Goal: Task Accomplishment & Management: Use online tool/utility

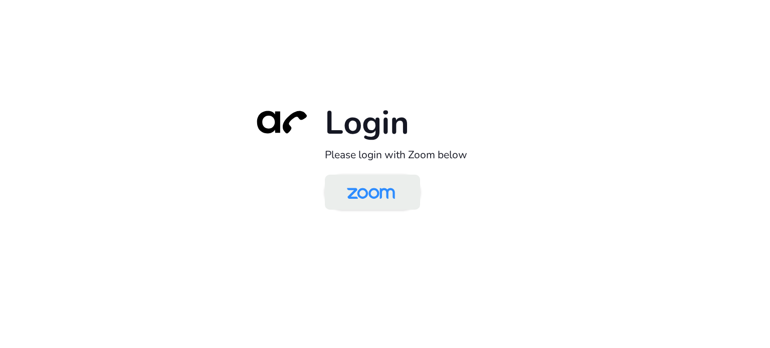
click at [382, 187] on img at bounding box center [370, 193] width 69 height 33
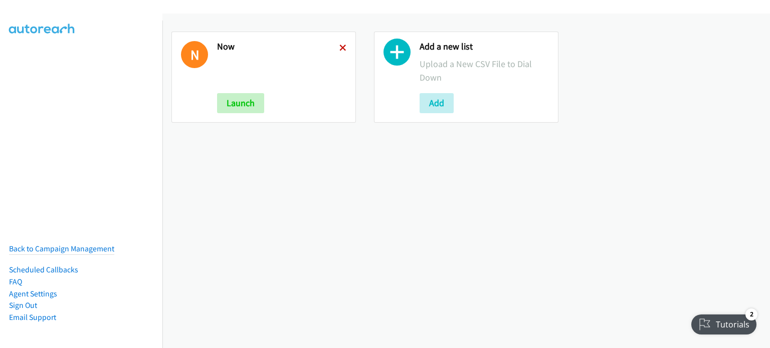
click at [341, 49] on icon at bounding box center [342, 48] width 7 height 7
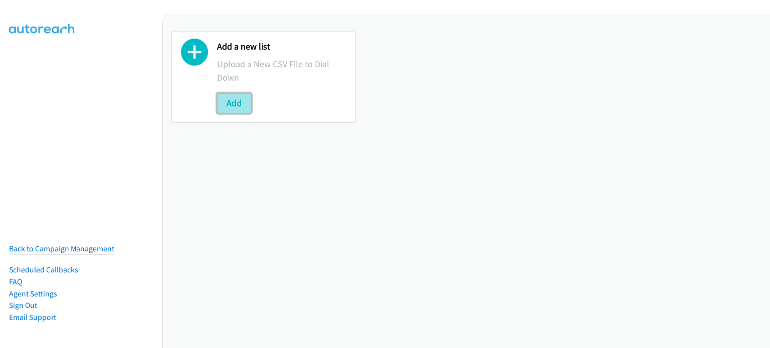
click at [242, 104] on button "Add" at bounding box center [234, 103] width 34 height 20
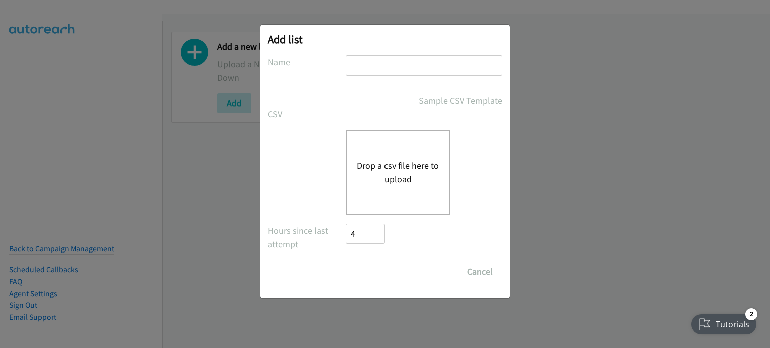
click at [379, 148] on div "Drop a csv file here to upload" at bounding box center [398, 172] width 104 height 85
click at [418, 145] on div "Drop a csv file here to upload" at bounding box center [398, 172] width 104 height 85
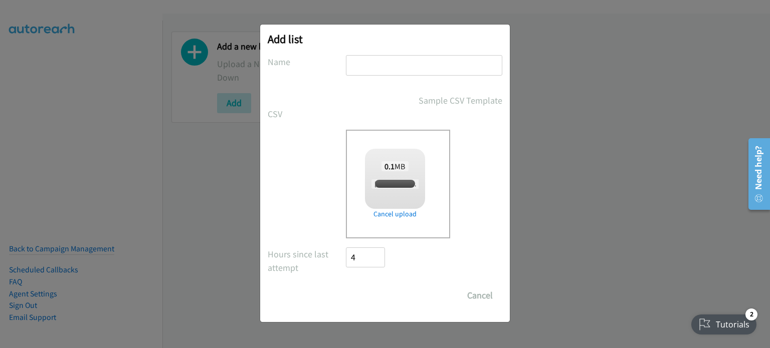
checkbox input "true"
click at [434, 63] on input "text" at bounding box center [424, 65] width 156 height 21
type input "MY"
click at [377, 291] on input "Save List" at bounding box center [372, 296] width 53 height 20
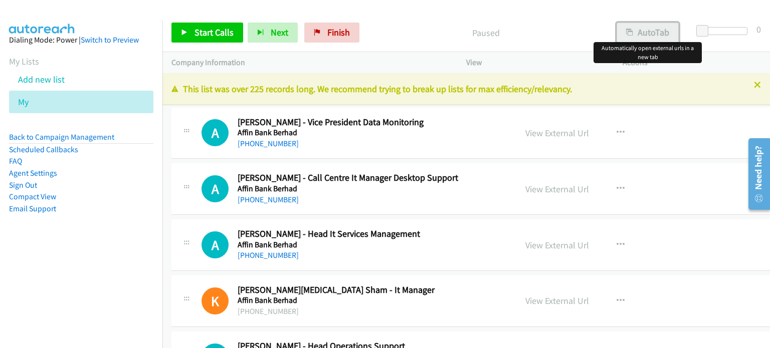
click at [649, 33] on button "AutoTab" at bounding box center [647, 33] width 62 height 20
click at [545, 131] on link "View External Url" at bounding box center [557, 133] width 64 height 12
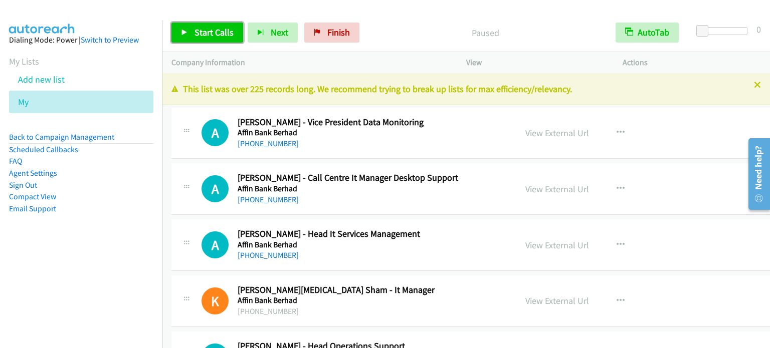
click at [215, 30] on span "Start Calls" at bounding box center [213, 33] width 39 height 12
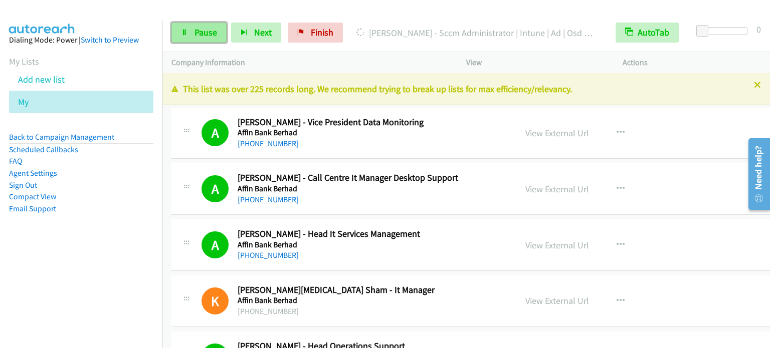
click at [201, 34] on span "Pause" at bounding box center [205, 33] width 23 height 12
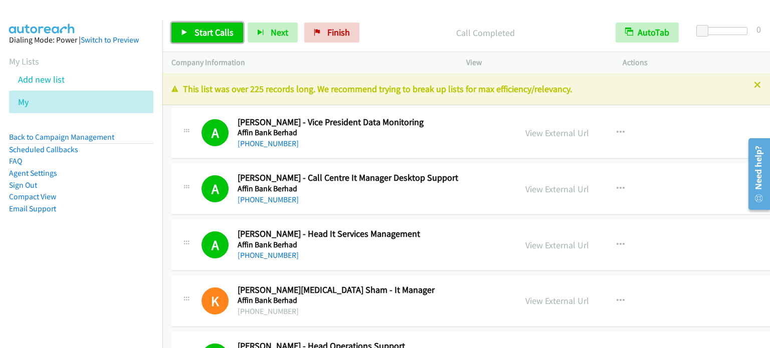
click at [209, 38] on link "Start Calls" at bounding box center [207, 33] width 72 height 20
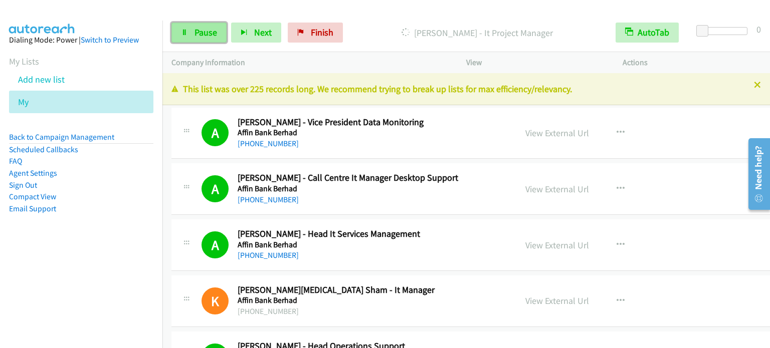
click at [205, 30] on span "Pause" at bounding box center [205, 33] width 23 height 12
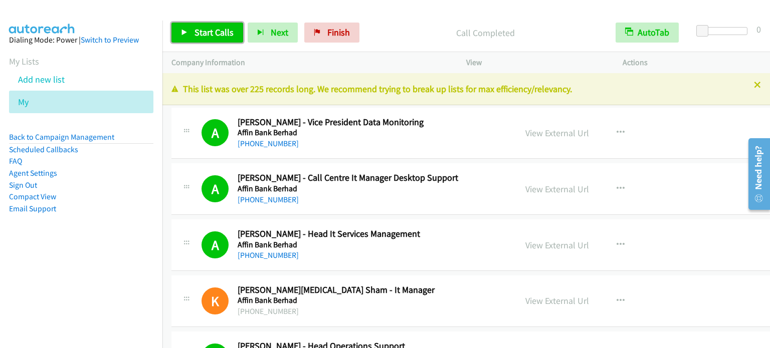
click at [209, 30] on span "Start Calls" at bounding box center [213, 33] width 39 height 12
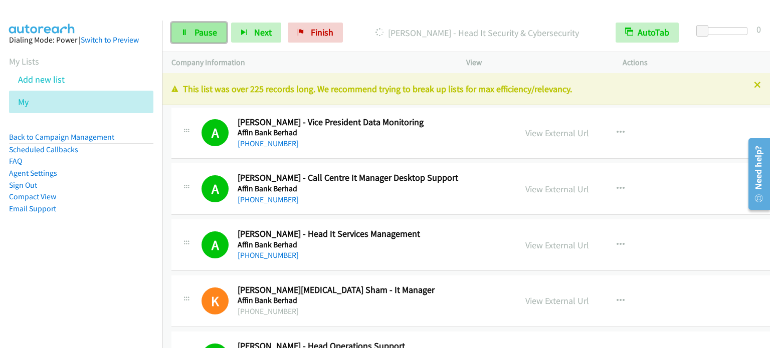
click at [204, 35] on span "Pause" at bounding box center [205, 33] width 23 height 12
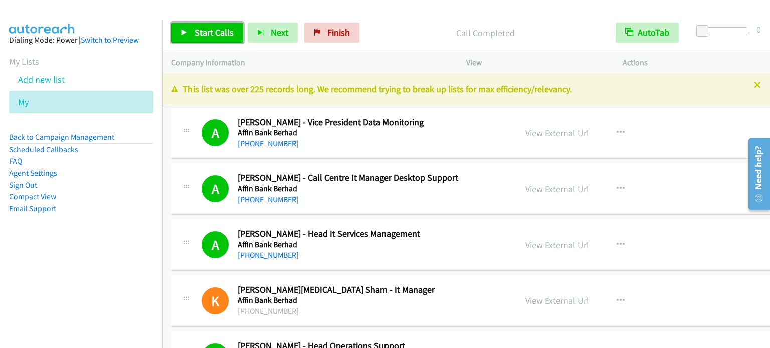
click at [222, 36] on span "Start Calls" at bounding box center [213, 33] width 39 height 12
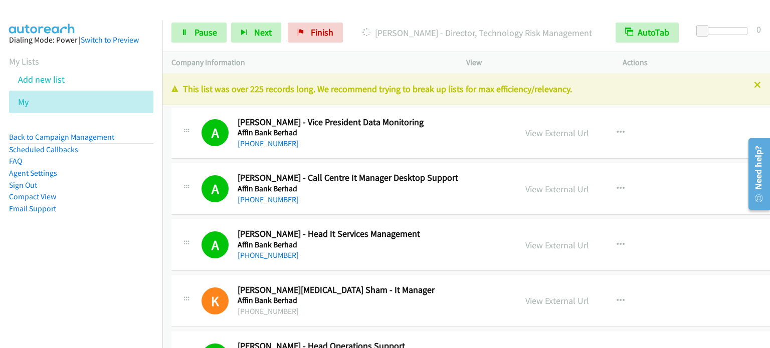
click at [76, 246] on aside "Dialing Mode: Power | Switch to Preview My Lists Add new list My Back to Campai…" at bounding box center [81, 141] width 162 height 240
click at [194, 34] on span "Pause" at bounding box center [205, 33] width 23 height 12
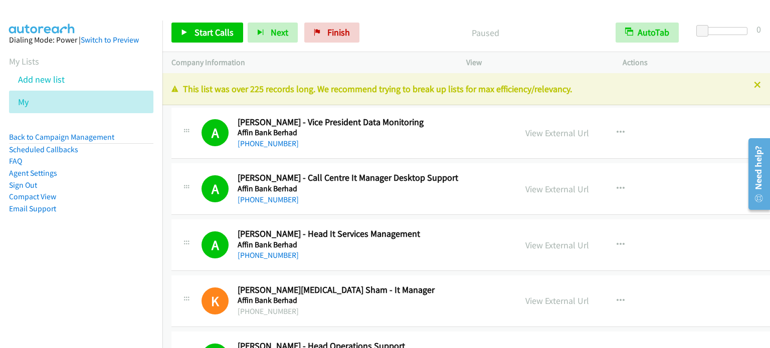
click at [567, 24] on div "Paused" at bounding box center [485, 33] width 243 height 20
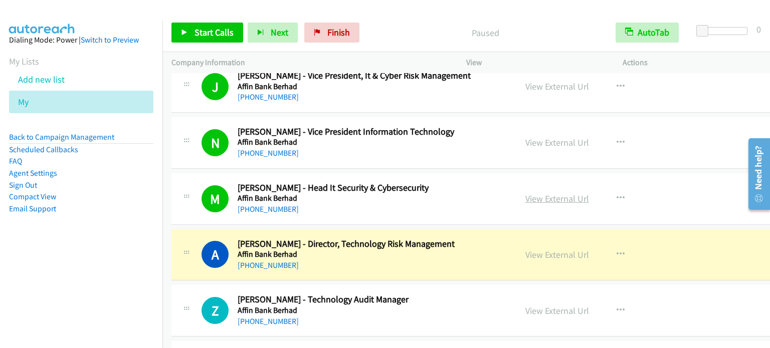
click at [560, 195] on link "View External Url" at bounding box center [557, 199] width 64 height 12
click at [116, 278] on nav "Dialing Mode: Power | Switch to Preview My Lists Add new list My Back to Campai…" at bounding box center [81, 195] width 163 height 348
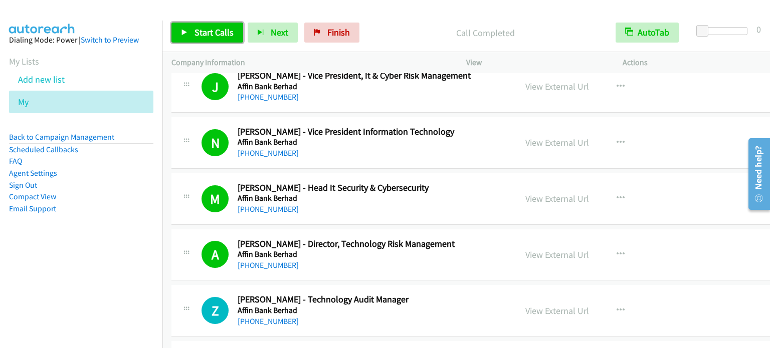
click at [213, 38] on link "Start Calls" at bounding box center [207, 33] width 72 height 20
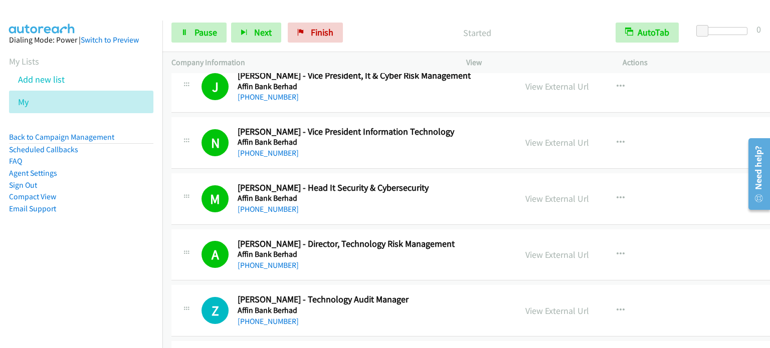
click at [127, 241] on aside "Dialing Mode: Power | Switch to Preview My Lists Add new list My Back to Campai…" at bounding box center [81, 141] width 162 height 240
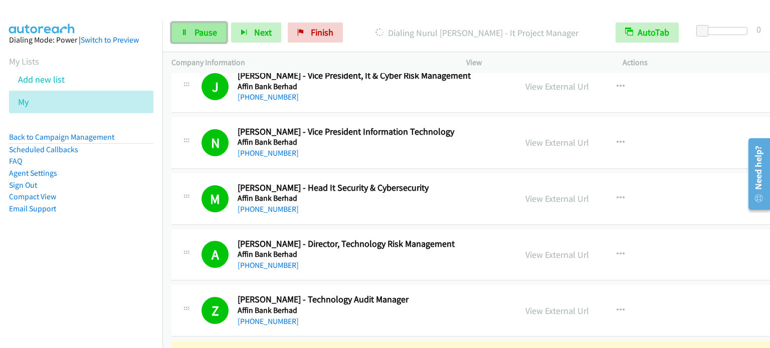
click at [194, 32] on span "Pause" at bounding box center [205, 33] width 23 height 12
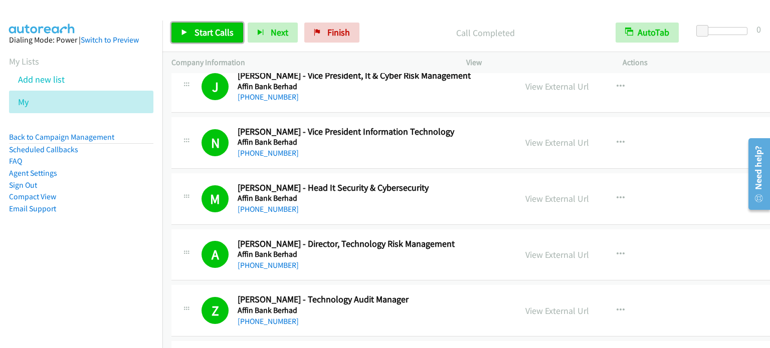
click at [227, 27] on span "Start Calls" at bounding box center [213, 33] width 39 height 12
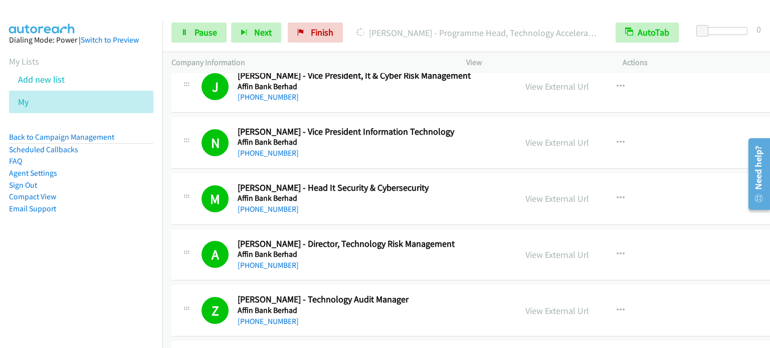
click at [227, 27] on div "Start Calls Pause Next Finish" at bounding box center [259, 33] width 176 height 20
click at [199, 28] on span "Pause" at bounding box center [205, 33] width 23 height 12
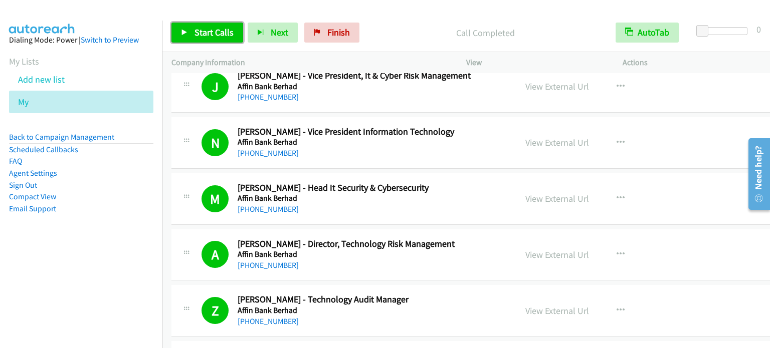
click at [213, 35] on span "Start Calls" at bounding box center [213, 33] width 39 height 12
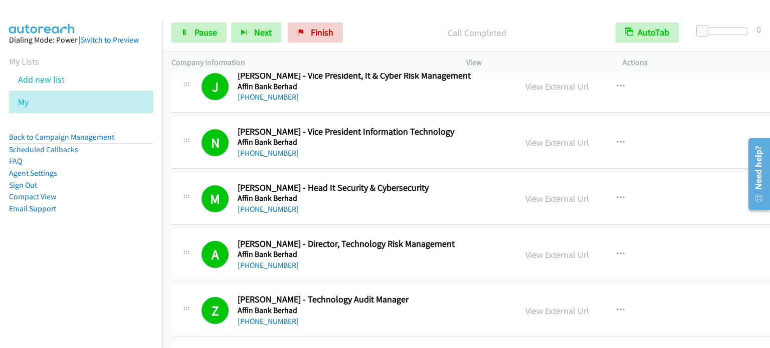
click at [128, 234] on aside "Dialing Mode: Power | Switch to Preview My Lists Add new list My Back to Campai…" at bounding box center [81, 141] width 162 height 240
click at [207, 28] on span "Pause" at bounding box center [205, 33] width 23 height 12
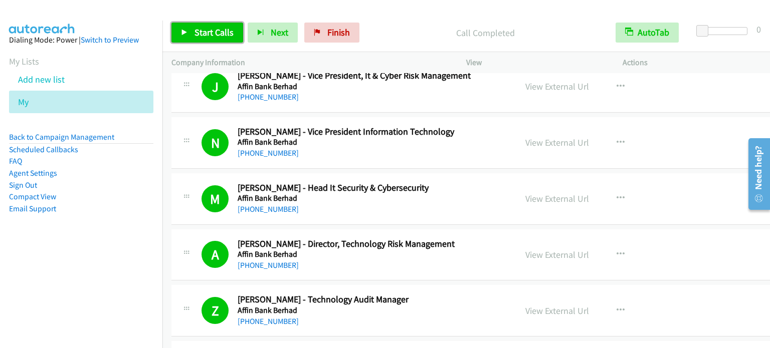
click at [208, 23] on link "Start Calls" at bounding box center [207, 33] width 72 height 20
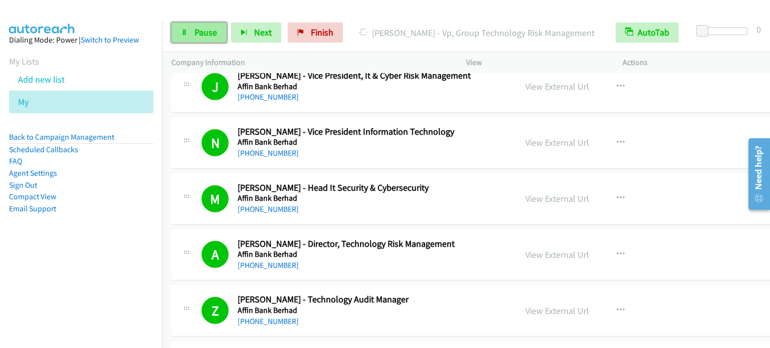
click at [199, 33] on span "Pause" at bounding box center [205, 33] width 23 height 12
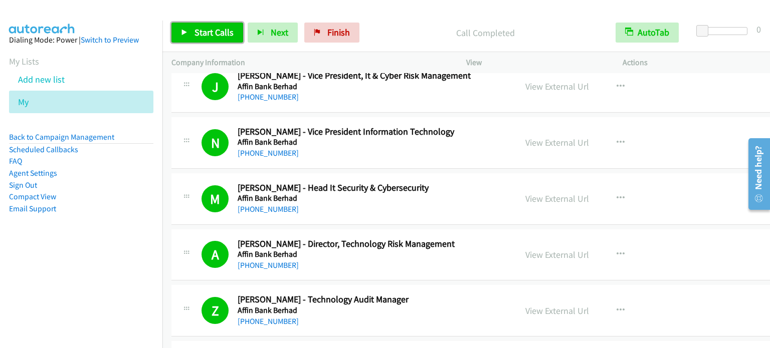
click at [204, 35] on span "Start Calls" at bounding box center [213, 33] width 39 height 12
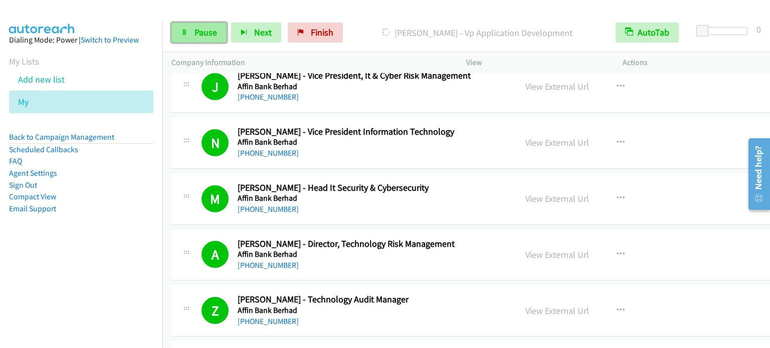
click at [193, 32] on link "Pause" at bounding box center [198, 33] width 55 height 20
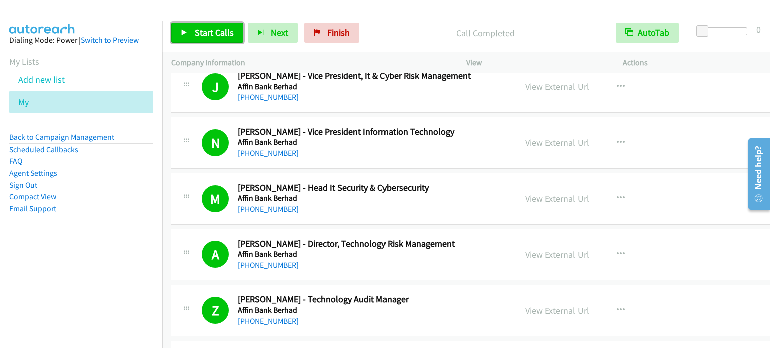
click at [214, 33] on span "Start Calls" at bounding box center [213, 33] width 39 height 12
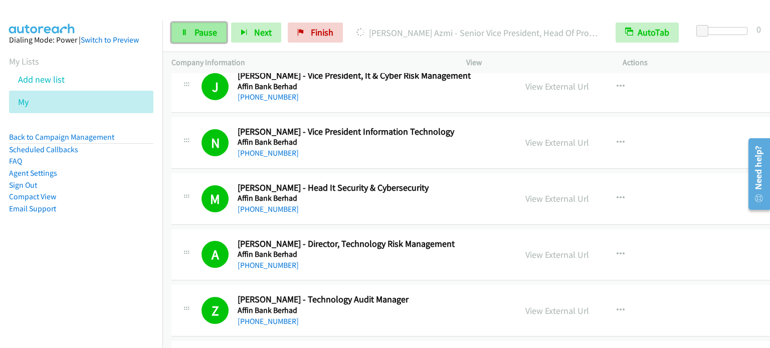
click at [205, 29] on span "Pause" at bounding box center [205, 33] width 23 height 12
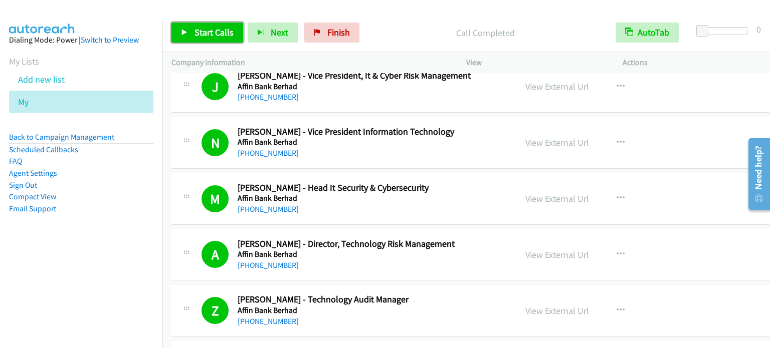
click at [203, 37] on span "Start Calls" at bounding box center [213, 33] width 39 height 12
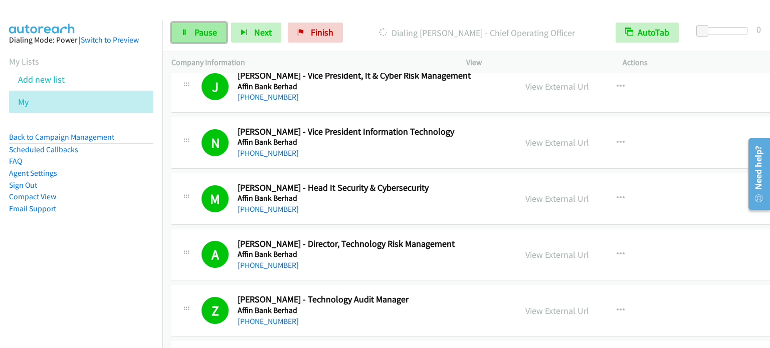
click at [192, 40] on link "Pause" at bounding box center [198, 33] width 55 height 20
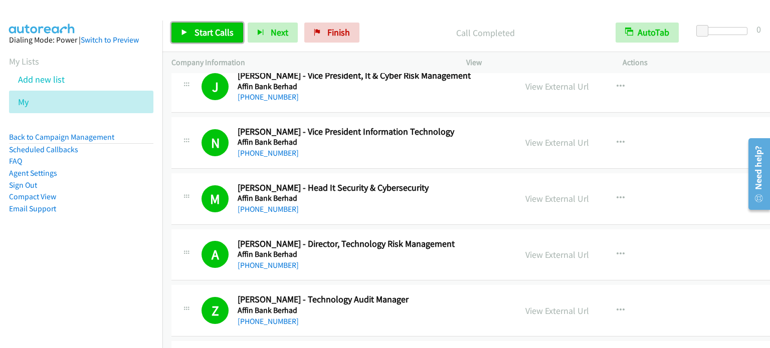
click at [214, 29] on span "Start Calls" at bounding box center [213, 33] width 39 height 12
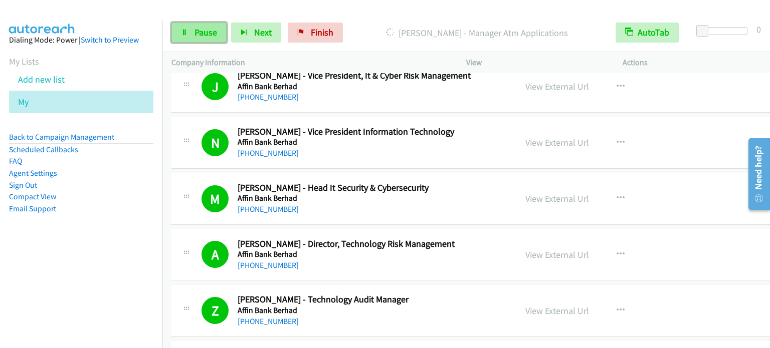
click at [199, 31] on span "Pause" at bounding box center [205, 33] width 23 height 12
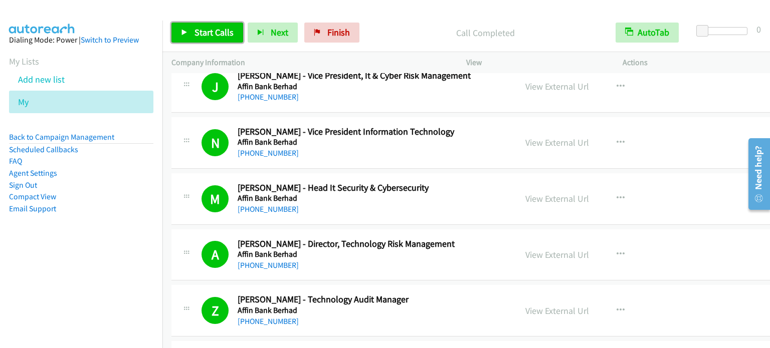
click at [195, 36] on span "Start Calls" at bounding box center [213, 33] width 39 height 12
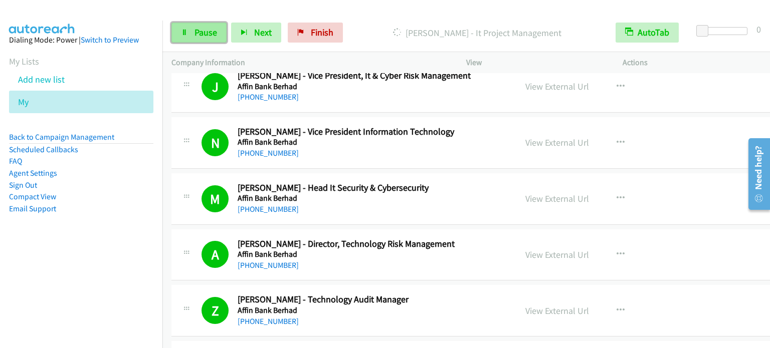
click at [198, 40] on link "Pause" at bounding box center [198, 33] width 55 height 20
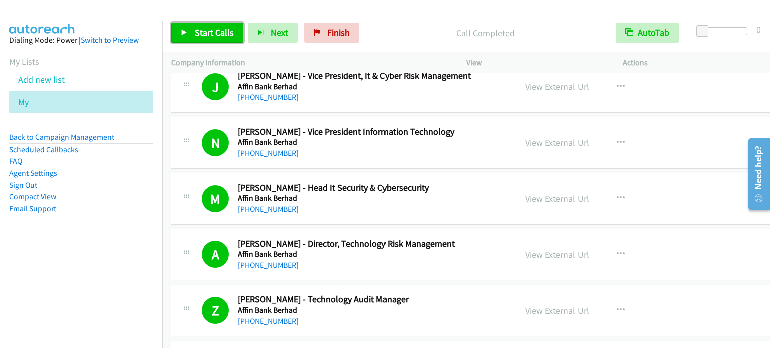
click at [209, 36] on span "Start Calls" at bounding box center [213, 33] width 39 height 12
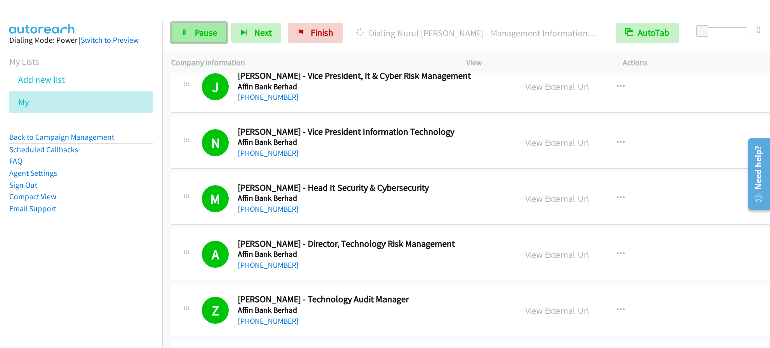
click at [208, 30] on span "Pause" at bounding box center [205, 33] width 23 height 12
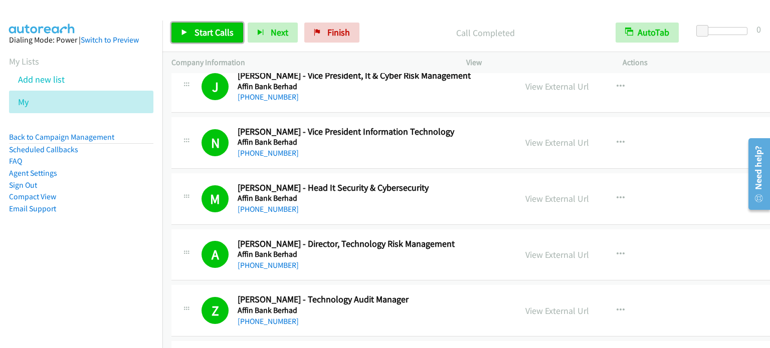
click at [201, 40] on link "Start Calls" at bounding box center [207, 33] width 72 height 20
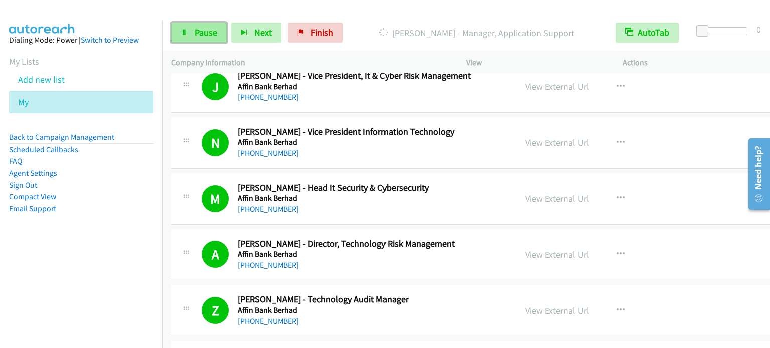
click at [206, 36] on span "Pause" at bounding box center [205, 33] width 23 height 12
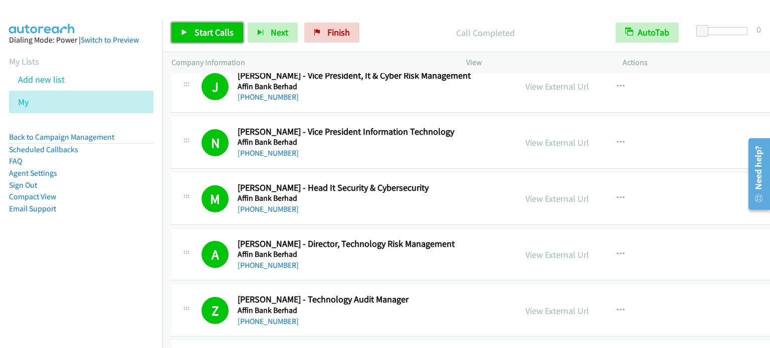
click at [216, 33] on span "Start Calls" at bounding box center [213, 33] width 39 height 12
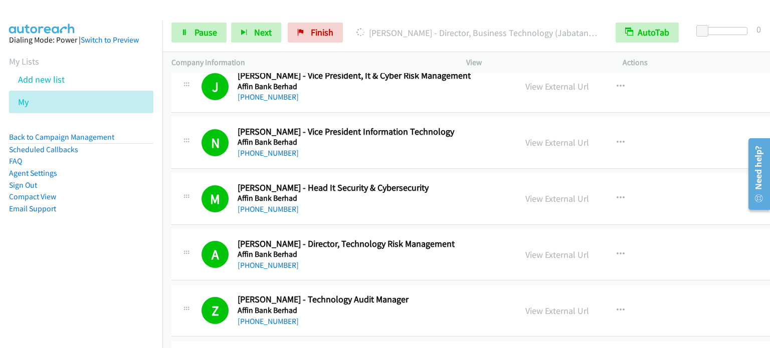
click at [89, 272] on nav "Dialing Mode: Power | Switch to Preview My Lists Add new list My Back to Campai…" at bounding box center [81, 195] width 163 height 348
click at [192, 34] on link "Pause" at bounding box center [198, 33] width 55 height 20
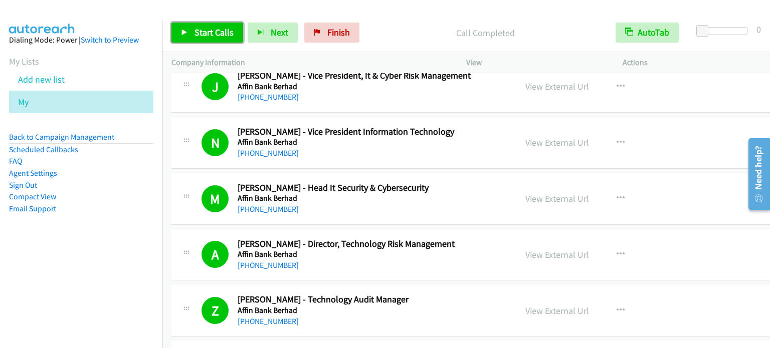
click at [202, 33] on span "Start Calls" at bounding box center [213, 33] width 39 height 12
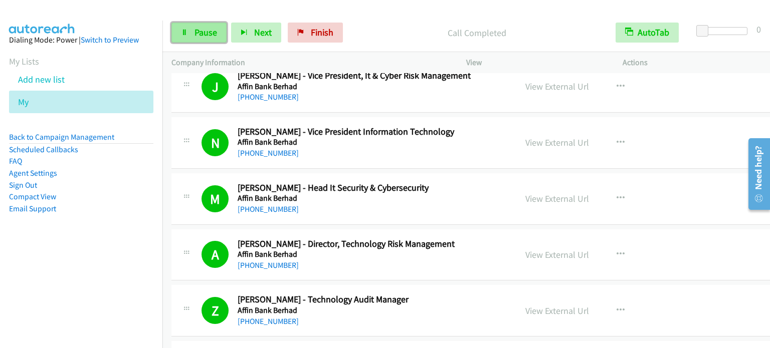
click at [201, 30] on span "Pause" at bounding box center [205, 33] width 23 height 12
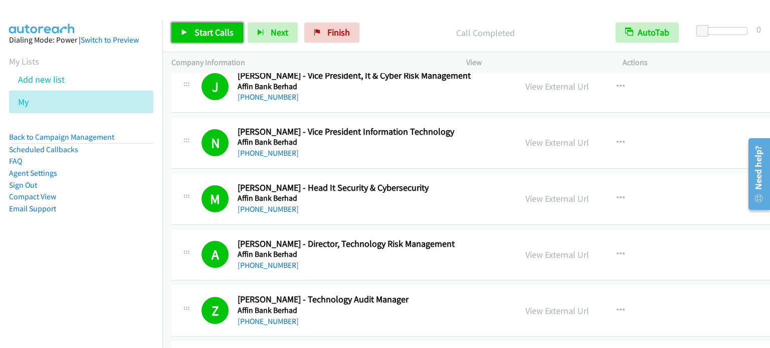
click at [227, 30] on span "Start Calls" at bounding box center [213, 33] width 39 height 12
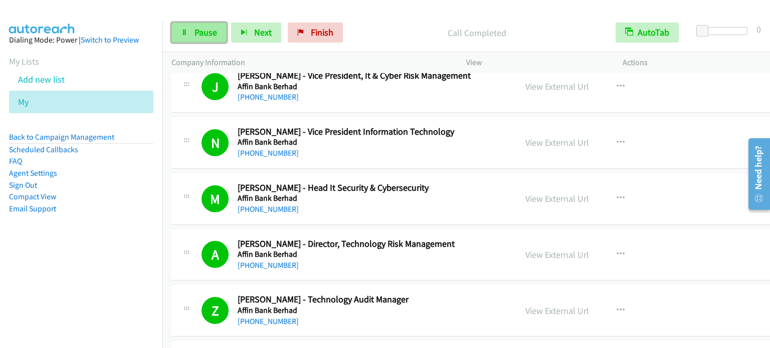
click at [212, 29] on span "Pause" at bounding box center [205, 33] width 23 height 12
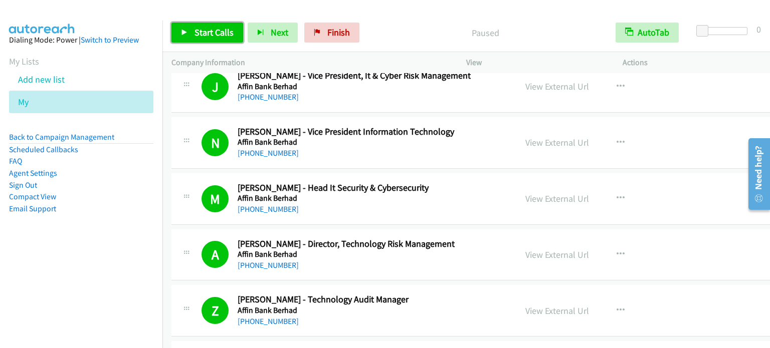
click at [208, 34] on span "Start Calls" at bounding box center [213, 33] width 39 height 12
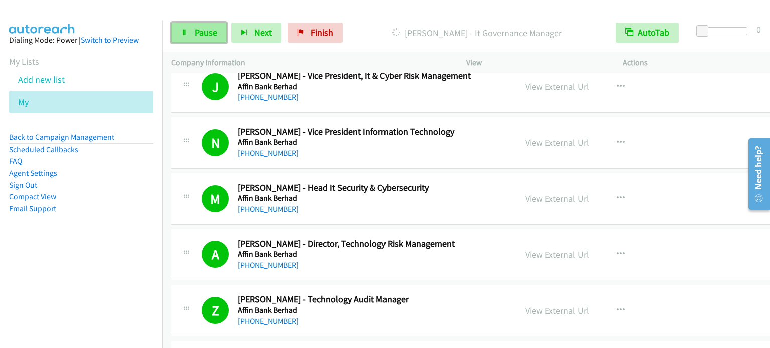
click at [199, 37] on span "Pause" at bounding box center [205, 33] width 23 height 12
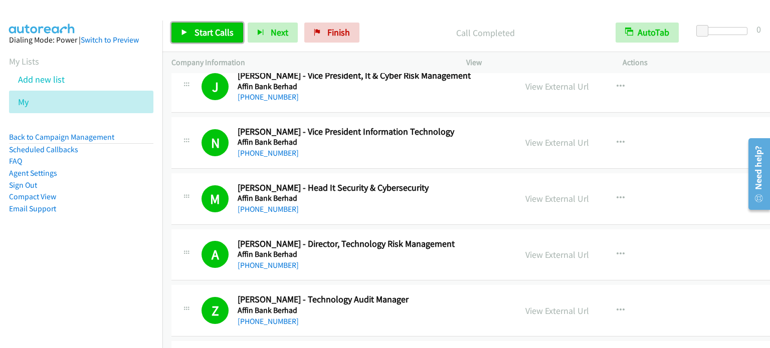
click at [206, 35] on span "Start Calls" at bounding box center [213, 33] width 39 height 12
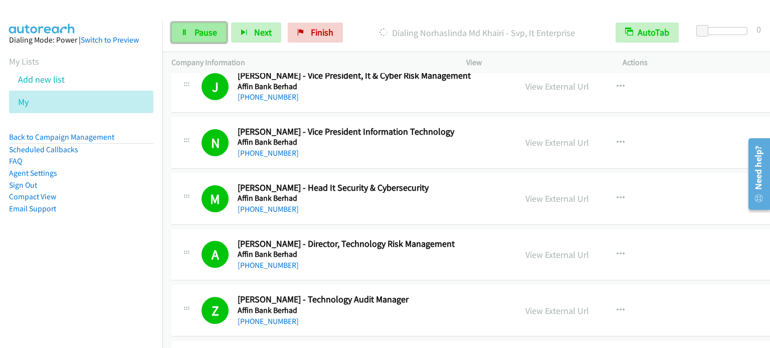
drag, startPoint x: 196, startPoint y: 28, endPoint x: 202, endPoint y: 27, distance: 6.6
click at [196, 28] on span "Pause" at bounding box center [205, 33] width 23 height 12
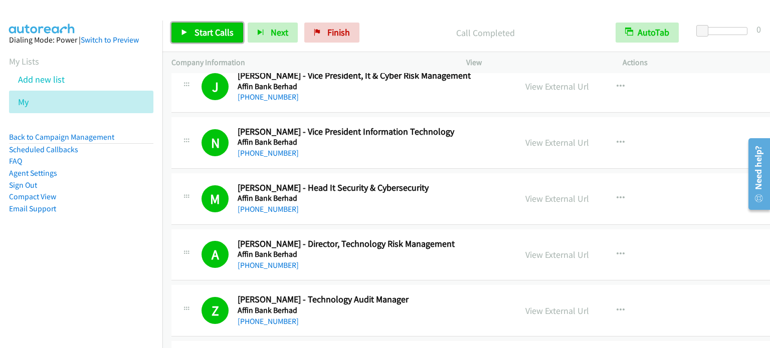
click at [218, 32] on span "Start Calls" at bounding box center [213, 33] width 39 height 12
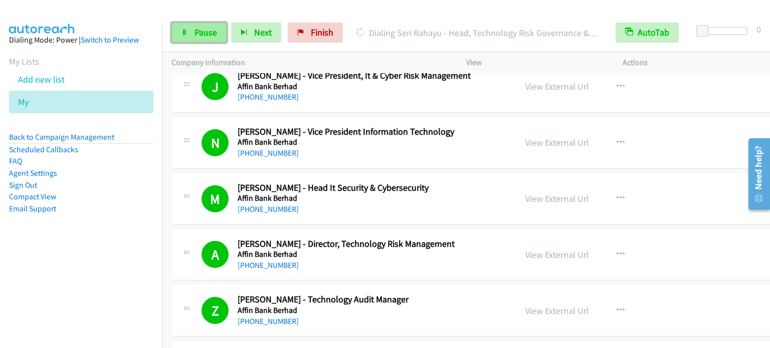
click at [212, 30] on span "Pause" at bounding box center [205, 33] width 23 height 12
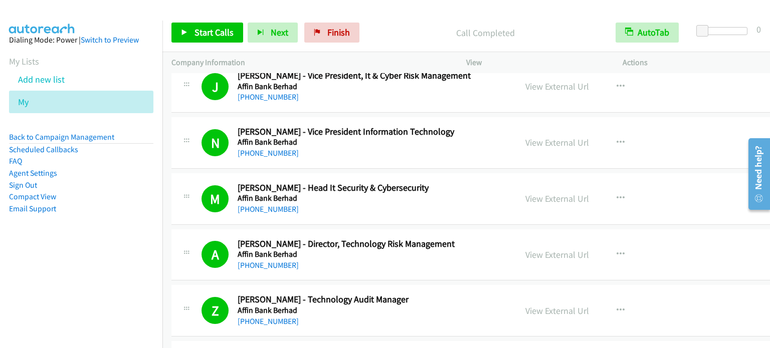
click at [98, 234] on aside "Dialing Mode: Power | Switch to Preview My Lists Add new list My Back to Campai…" at bounding box center [81, 141] width 162 height 240
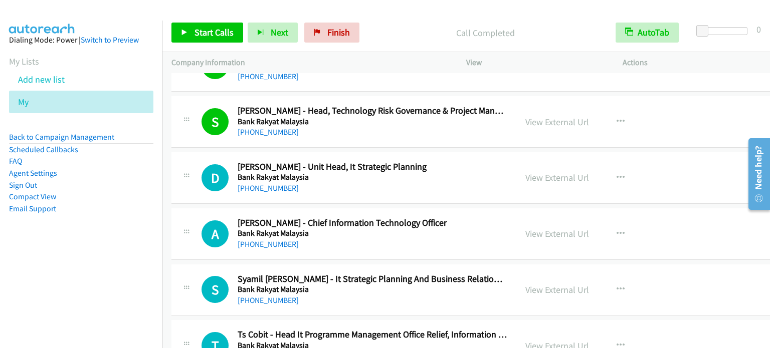
scroll to position [5568, 0]
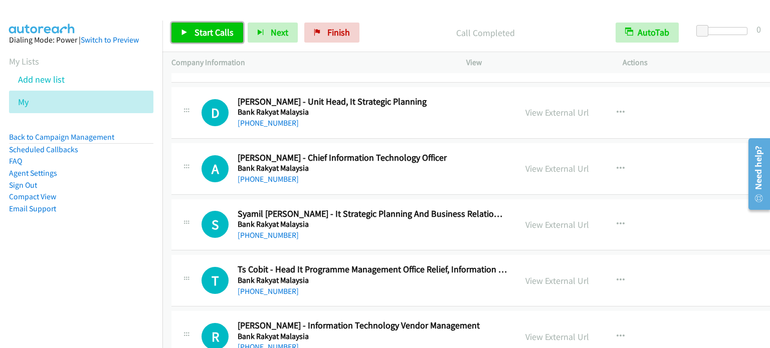
click at [217, 30] on span "Start Calls" at bounding box center [213, 33] width 39 height 12
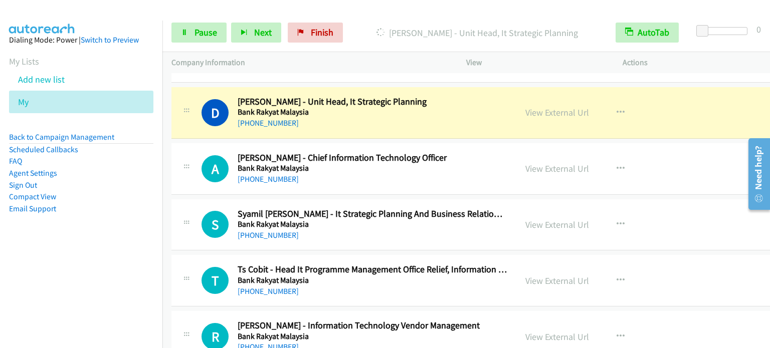
click at [114, 254] on aside "Dialing Mode: Power | Switch to Preview My Lists Add new list My Back to Campai…" at bounding box center [81, 141] width 162 height 240
click at [200, 27] on span "Pause" at bounding box center [205, 33] width 23 height 12
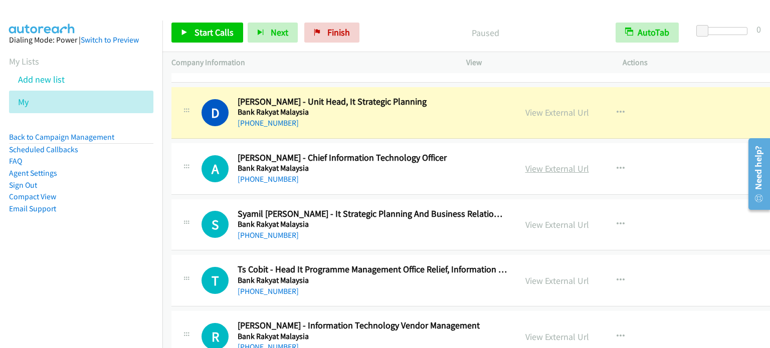
click at [566, 163] on link "View External Url" at bounding box center [557, 169] width 64 height 12
click at [571, 275] on link "View External Url" at bounding box center [557, 281] width 64 height 12
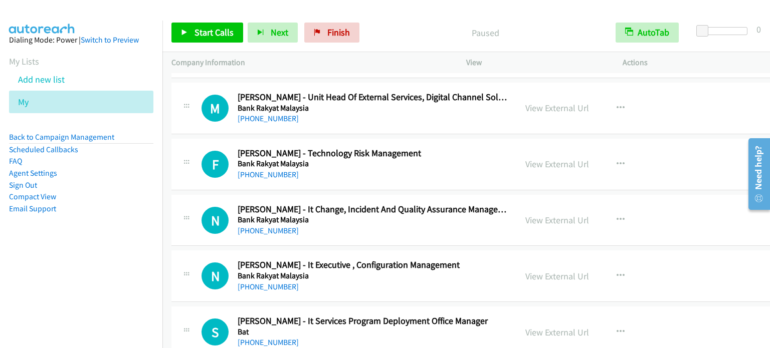
scroll to position [5868, 0]
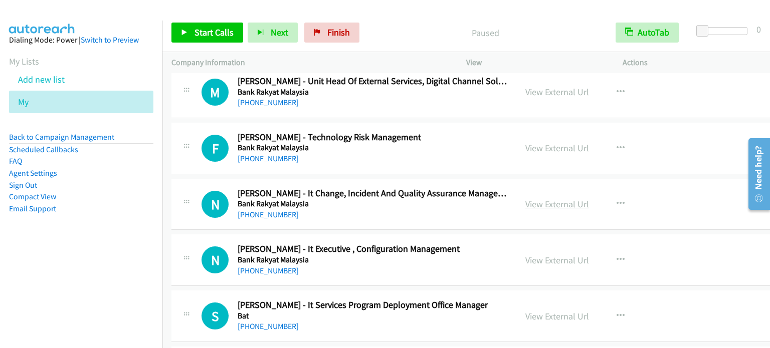
click at [556, 198] on link "View External Url" at bounding box center [557, 204] width 64 height 12
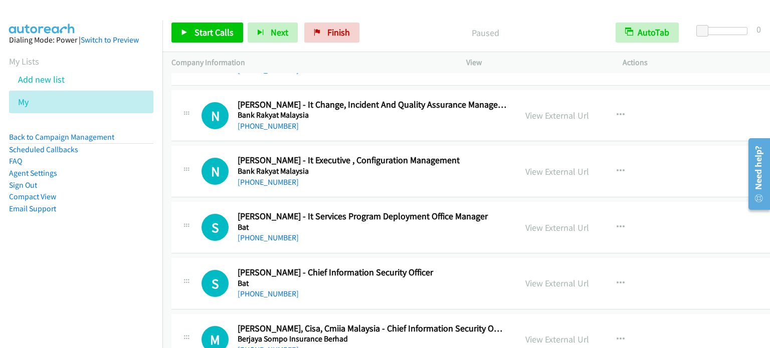
scroll to position [5969, 0]
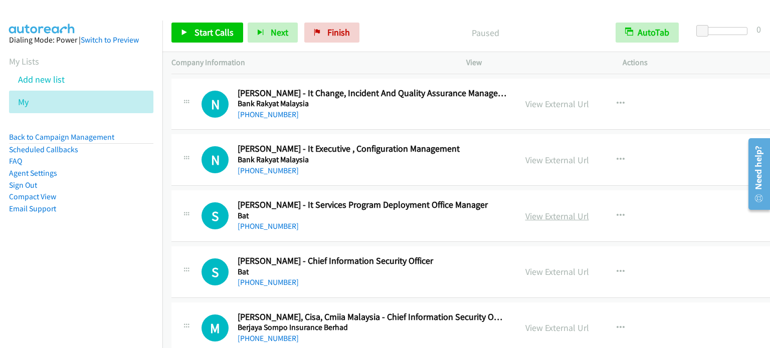
click at [566, 210] on link "View External Url" at bounding box center [557, 216] width 64 height 12
click at [546, 266] on link "View External Url" at bounding box center [557, 272] width 64 height 12
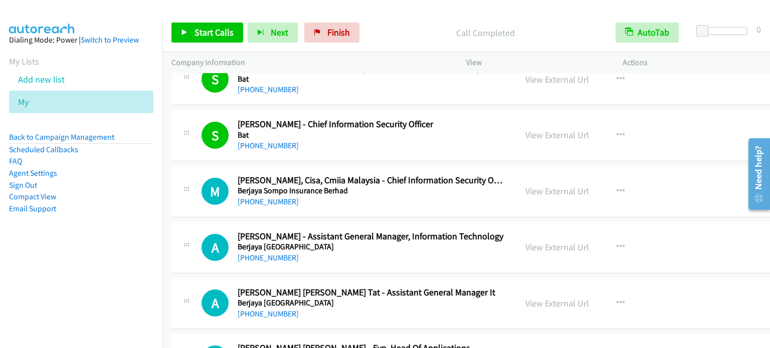
scroll to position [6119, 0]
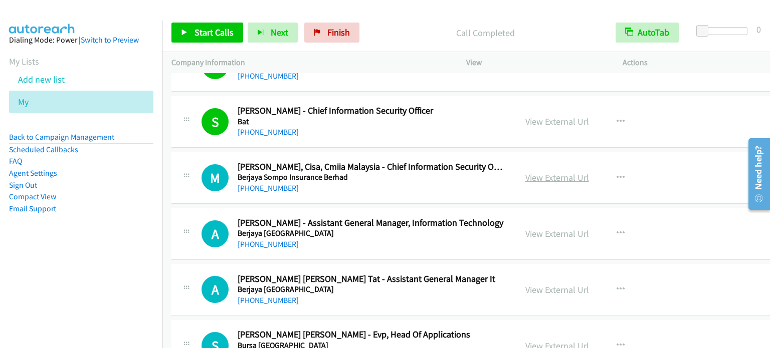
click at [564, 172] on link "View External Url" at bounding box center [557, 178] width 64 height 12
click at [556, 228] on link "View External Url" at bounding box center [557, 234] width 64 height 12
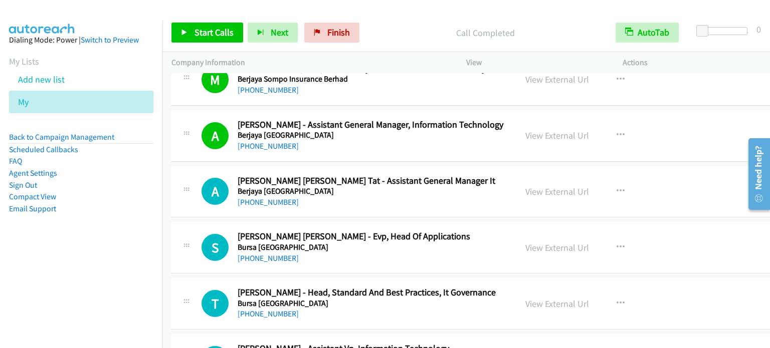
scroll to position [6219, 0]
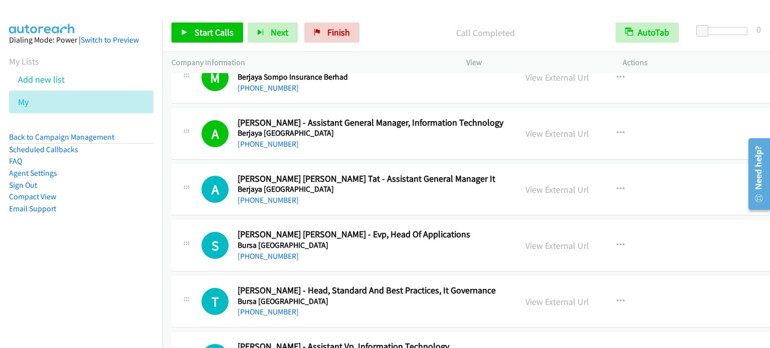
drag, startPoint x: 549, startPoint y: 233, endPoint x: 369, endPoint y: 5, distance: 290.8
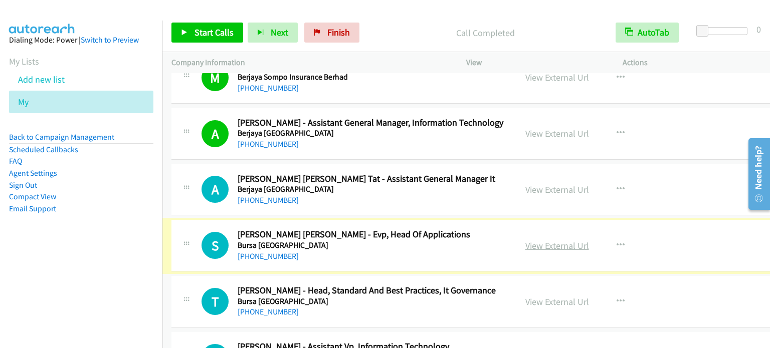
drag, startPoint x: 559, startPoint y: 230, endPoint x: 569, endPoint y: 206, distance: 26.1
click at [559, 240] on link "View External Url" at bounding box center [557, 246] width 64 height 12
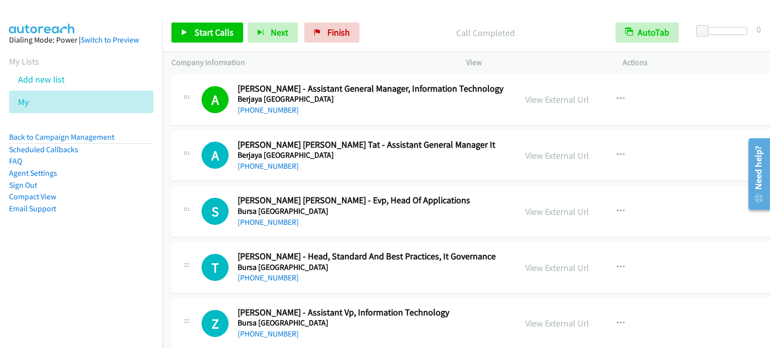
scroll to position [6319, 0]
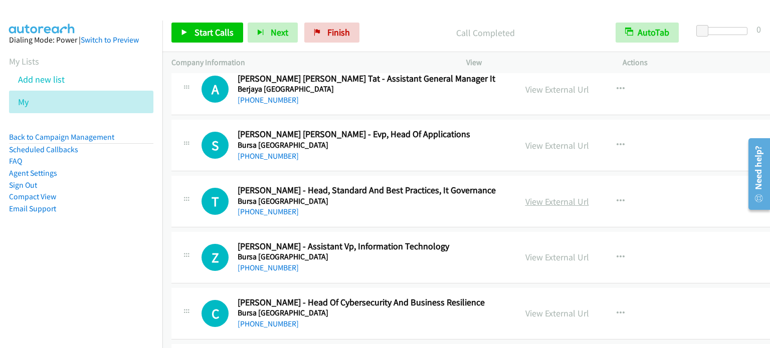
click at [563, 196] on link "View External Url" at bounding box center [557, 202] width 64 height 12
drag, startPoint x: 554, startPoint y: 246, endPoint x: 565, endPoint y: 251, distance: 11.9
click at [552, 252] on link "View External Url" at bounding box center [557, 258] width 64 height 12
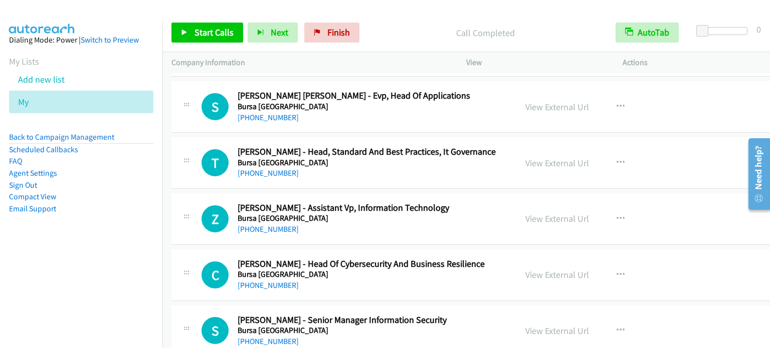
scroll to position [6420, 0]
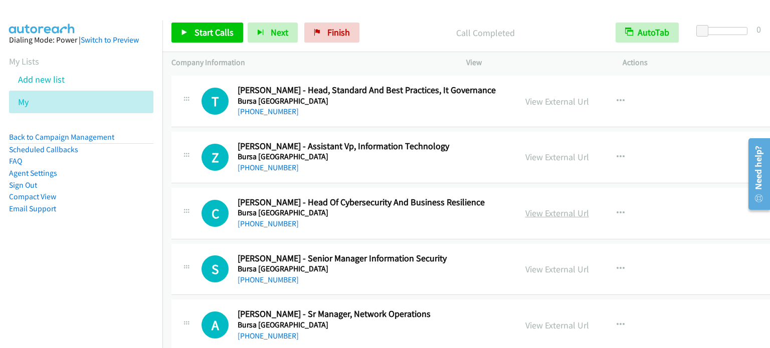
click at [554, 207] on link "View External Url" at bounding box center [557, 213] width 64 height 12
click at [550, 264] on link "View External Url" at bounding box center [557, 270] width 64 height 12
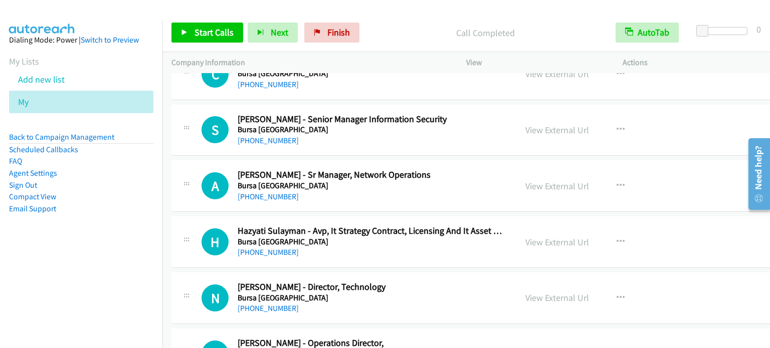
scroll to position [6570, 0]
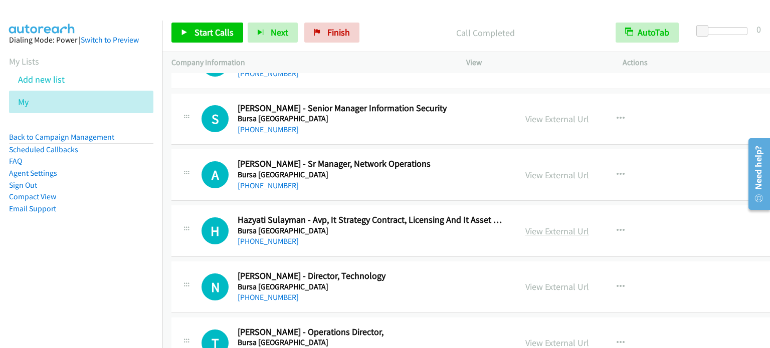
click at [565, 226] on link "View External Url" at bounding box center [557, 232] width 64 height 12
click at [549, 281] on link "View External Url" at bounding box center [557, 287] width 64 height 12
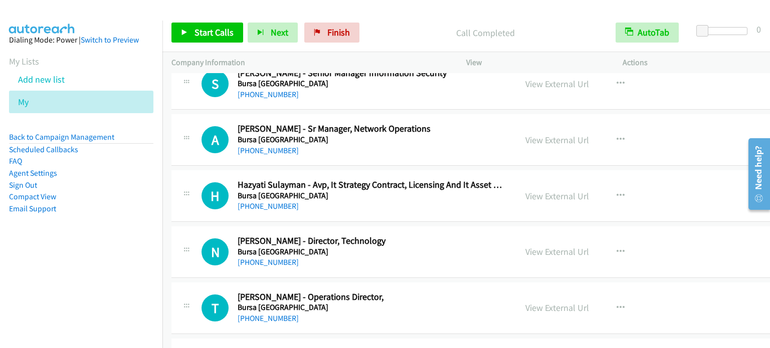
scroll to position [6620, 0]
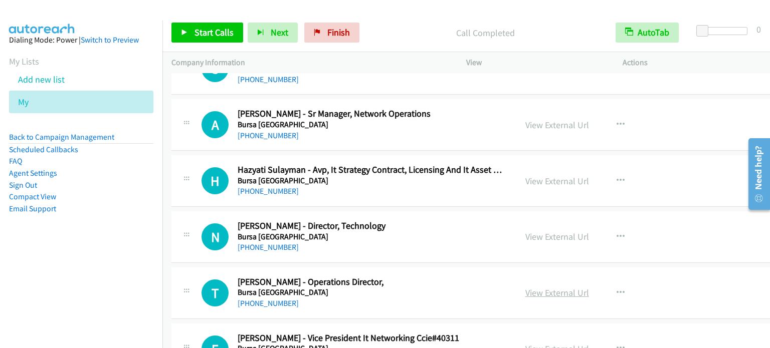
click at [557, 287] on link "View External Url" at bounding box center [557, 293] width 64 height 12
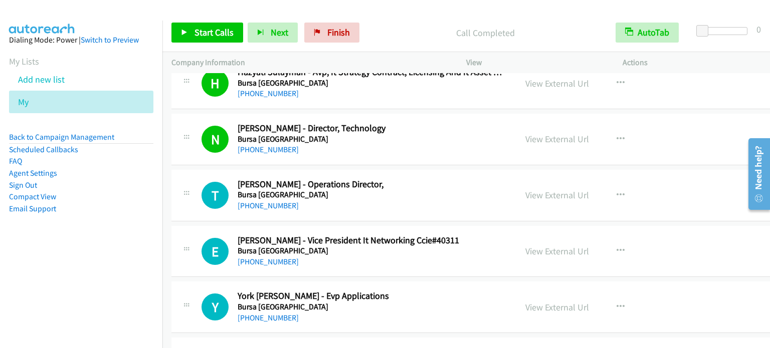
scroll to position [6720, 0]
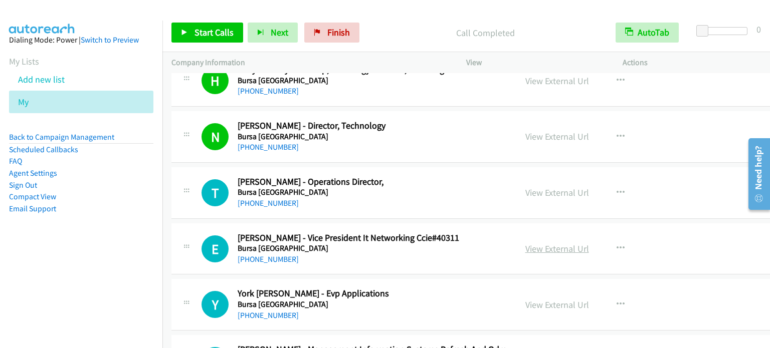
click at [553, 243] on link "View External Url" at bounding box center [557, 249] width 64 height 12
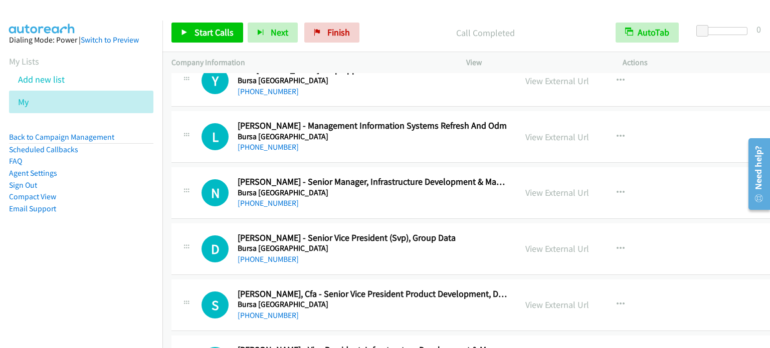
scroll to position [6971, 0]
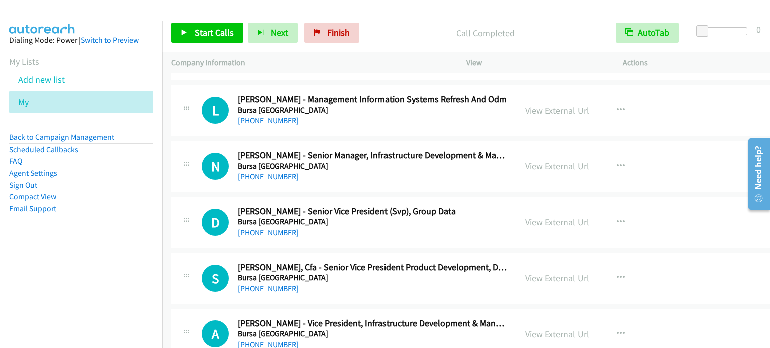
click at [555, 160] on link "View External Url" at bounding box center [557, 166] width 64 height 12
click at [564, 216] on link "View External Url" at bounding box center [557, 222] width 64 height 12
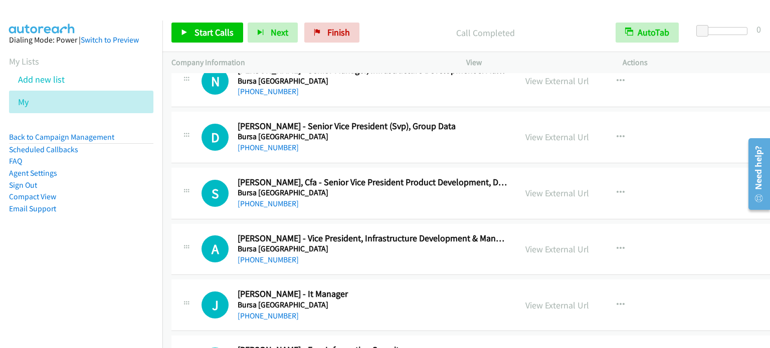
scroll to position [7071, 0]
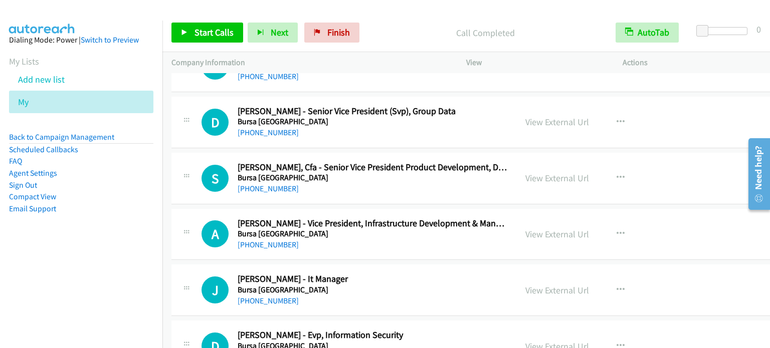
drag, startPoint x: 548, startPoint y: 222, endPoint x: 381, endPoint y: 58, distance: 233.9
drag, startPoint x: 557, startPoint y: 219, endPoint x: 329, endPoint y: 0, distance: 316.2
click at [555, 229] on link "View External Url" at bounding box center [557, 235] width 64 height 12
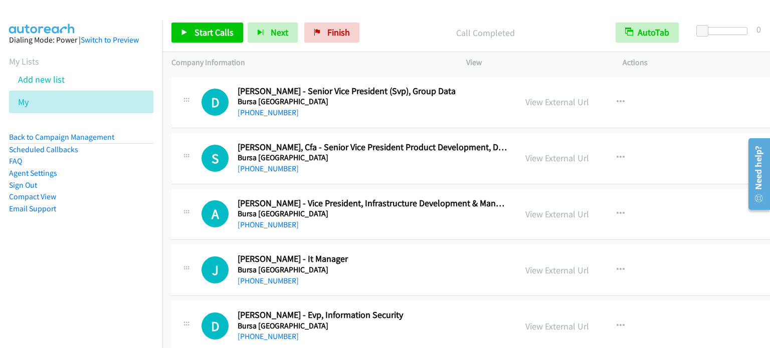
scroll to position [7121, 0]
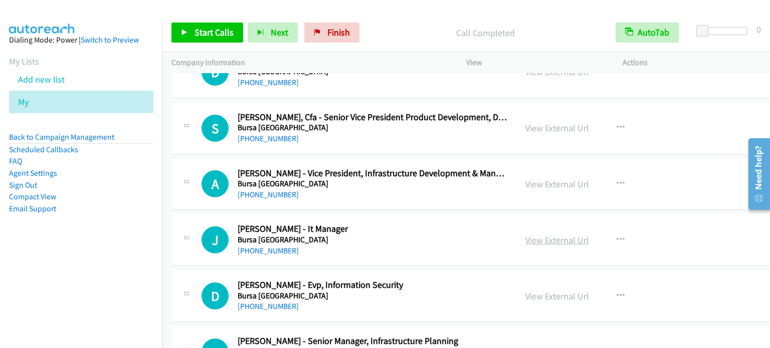
click at [565, 235] on link "View External Url" at bounding box center [557, 241] width 64 height 12
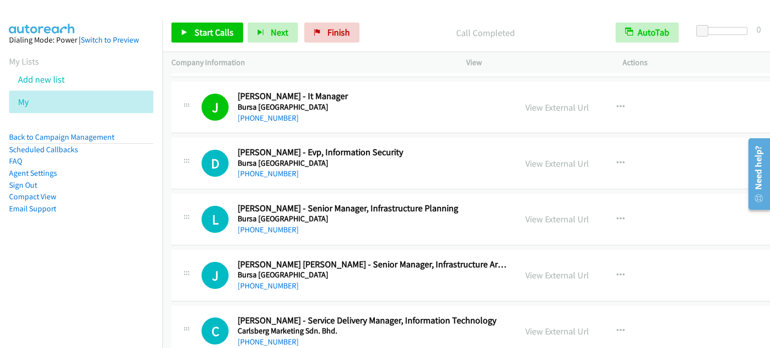
scroll to position [7272, 0]
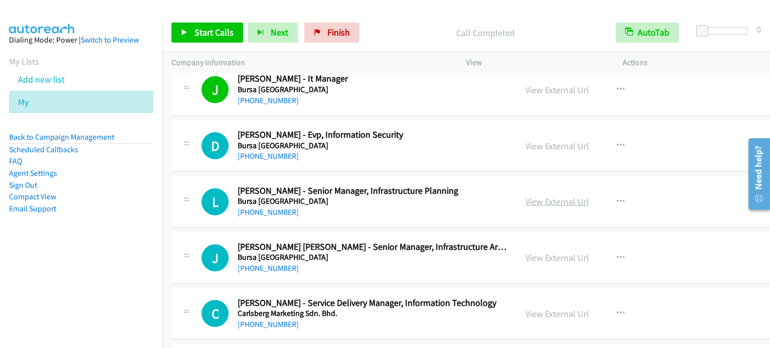
click at [555, 196] on link "View External Url" at bounding box center [557, 202] width 64 height 12
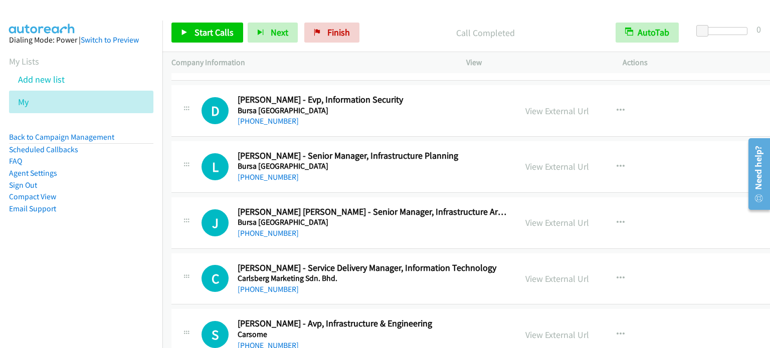
scroll to position [7322, 0]
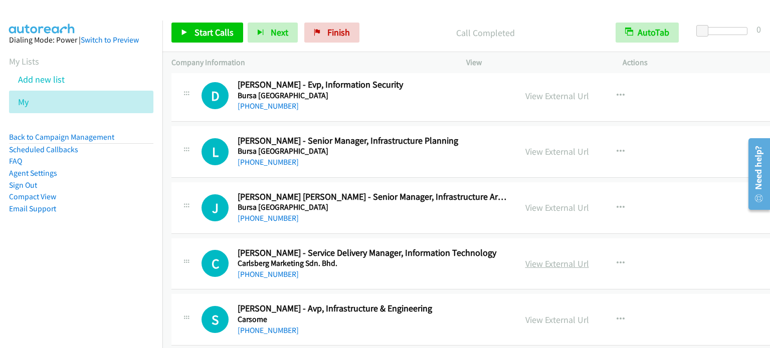
click at [562, 258] on link "View External Url" at bounding box center [557, 264] width 64 height 12
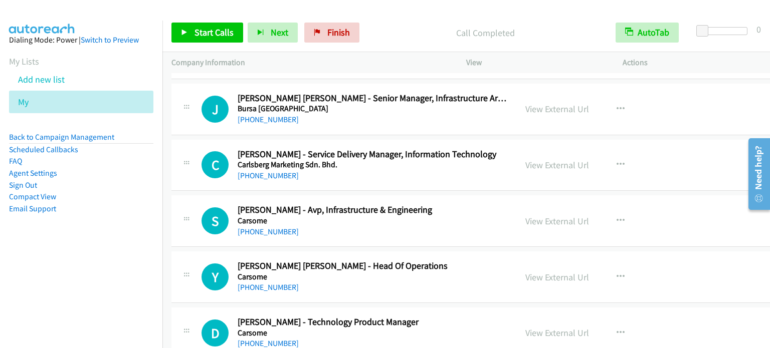
scroll to position [7422, 0]
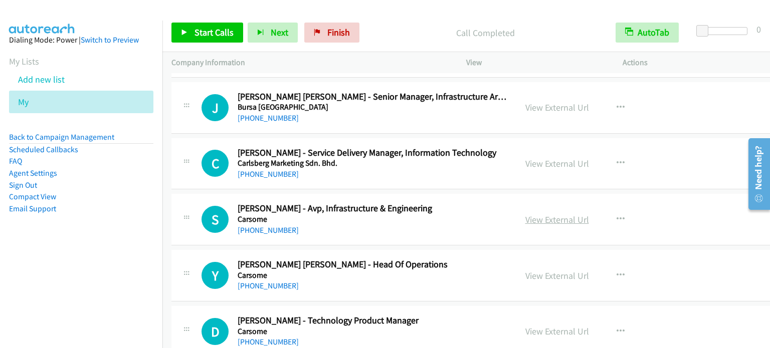
click at [551, 214] on link "View External Url" at bounding box center [557, 220] width 64 height 12
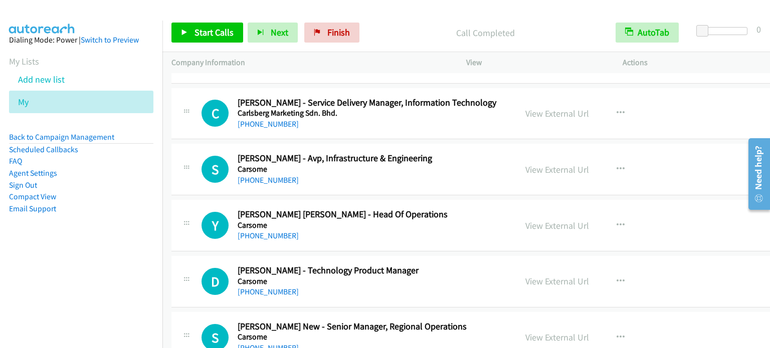
drag, startPoint x: 553, startPoint y: 209, endPoint x: 547, endPoint y: 204, distance: 7.5
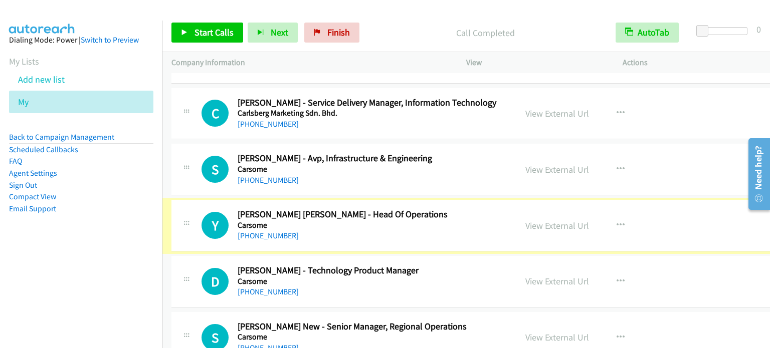
click at [563, 220] on link "View External Url" at bounding box center [557, 226] width 64 height 12
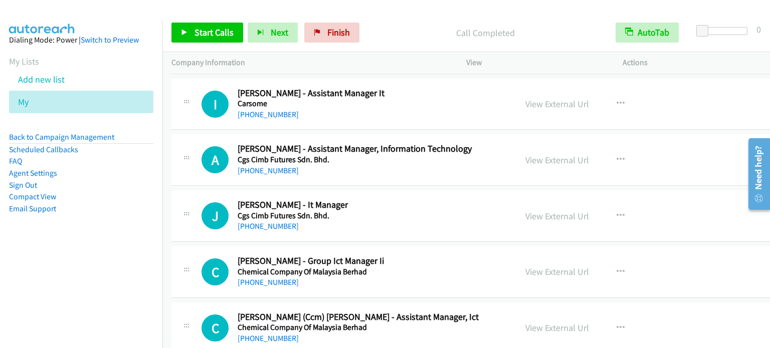
scroll to position [7773, 0]
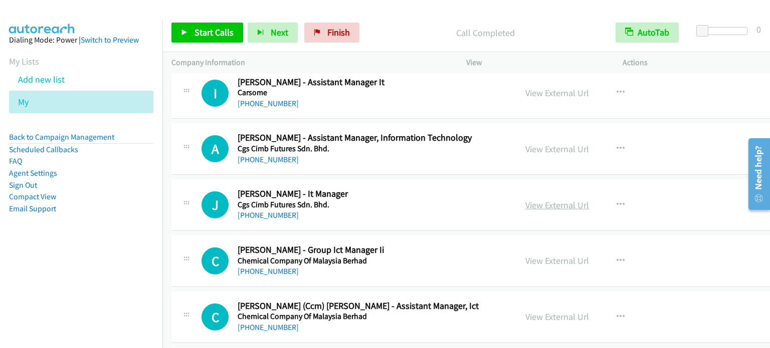
click at [567, 199] on link "View External Url" at bounding box center [557, 205] width 64 height 12
click at [569, 255] on link "View External Url" at bounding box center [557, 261] width 64 height 12
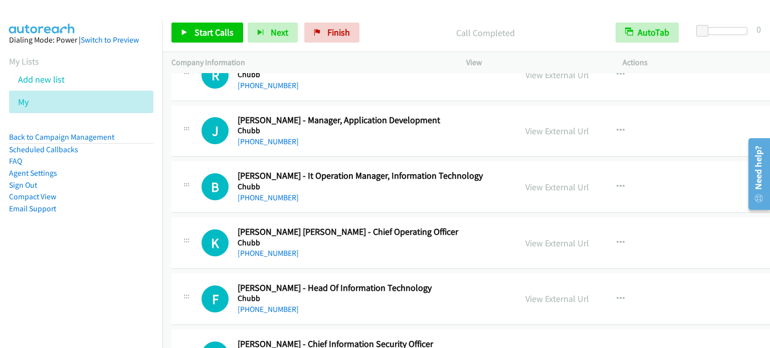
scroll to position [8073, 0]
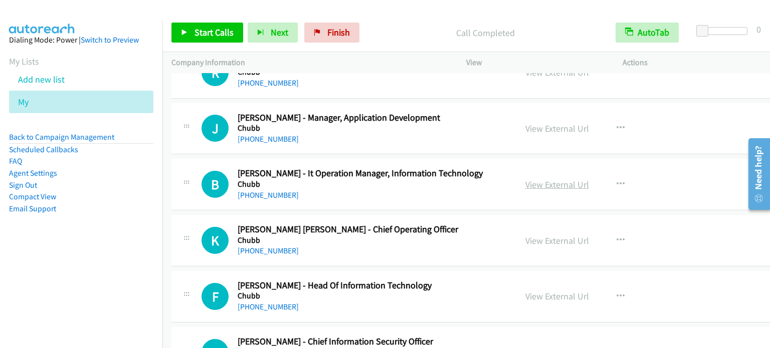
click at [561, 179] on link "View External Url" at bounding box center [557, 185] width 64 height 12
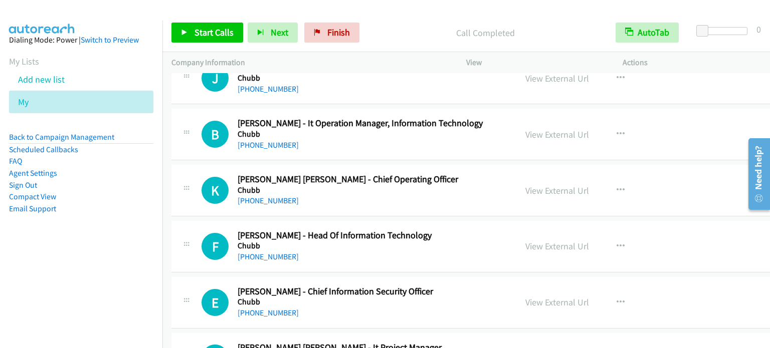
scroll to position [8174, 0]
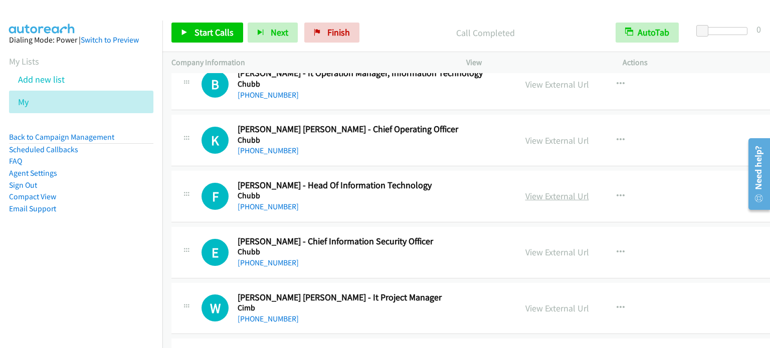
click at [575, 190] on link "View External Url" at bounding box center [557, 196] width 64 height 12
drag, startPoint x: 552, startPoint y: 237, endPoint x: 458, endPoint y: 144, distance: 131.8
click at [562, 247] on link "View External Url" at bounding box center [557, 253] width 64 height 12
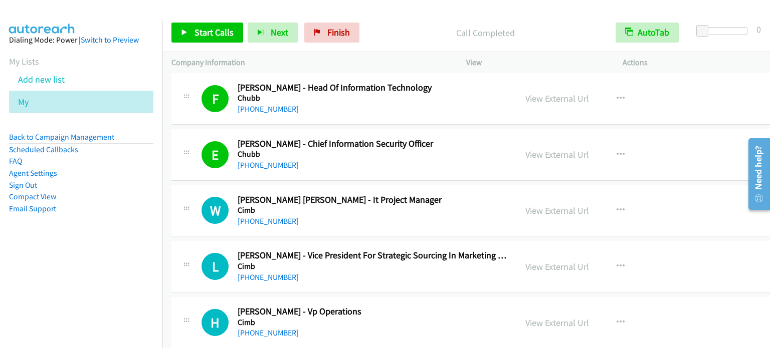
scroll to position [8274, 0]
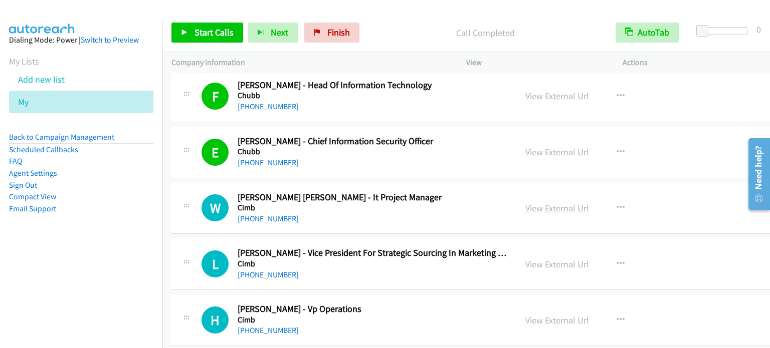
click at [553, 202] on link "View External Url" at bounding box center [557, 208] width 64 height 12
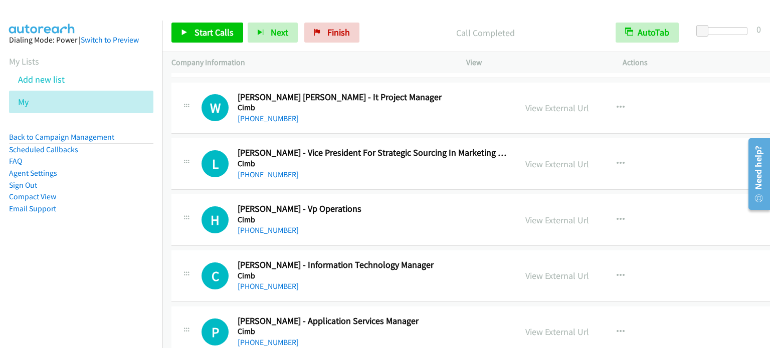
scroll to position [8424, 0]
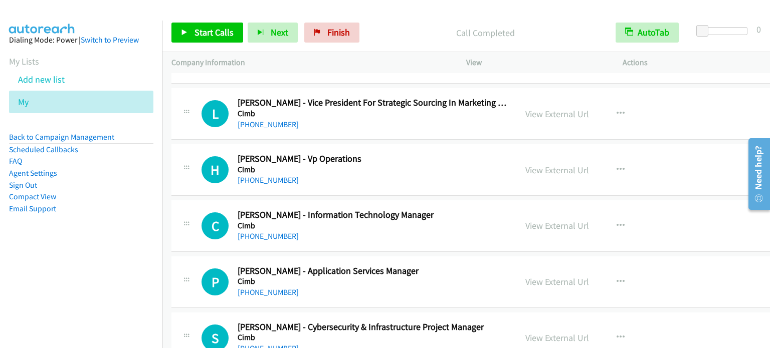
click at [554, 164] on link "View External Url" at bounding box center [557, 170] width 64 height 12
click at [563, 220] on link "View External Url" at bounding box center [557, 226] width 64 height 12
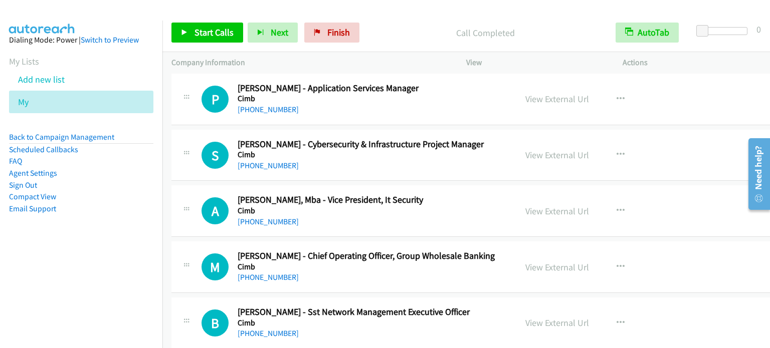
scroll to position [8625, 0]
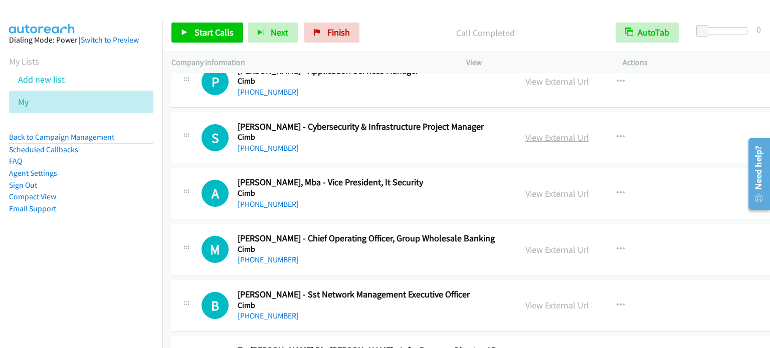
click at [547, 132] on link "View External Url" at bounding box center [557, 138] width 64 height 12
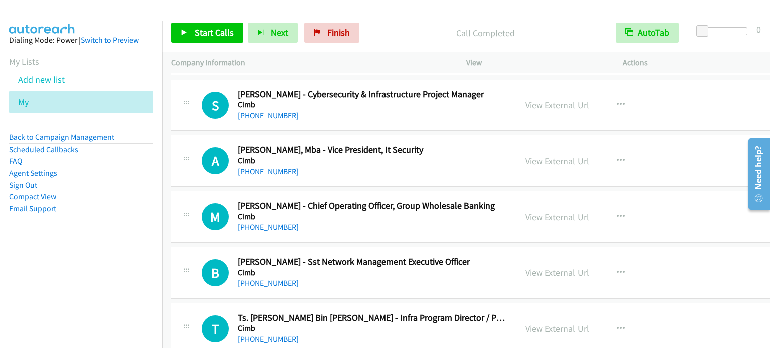
scroll to position [8675, 0]
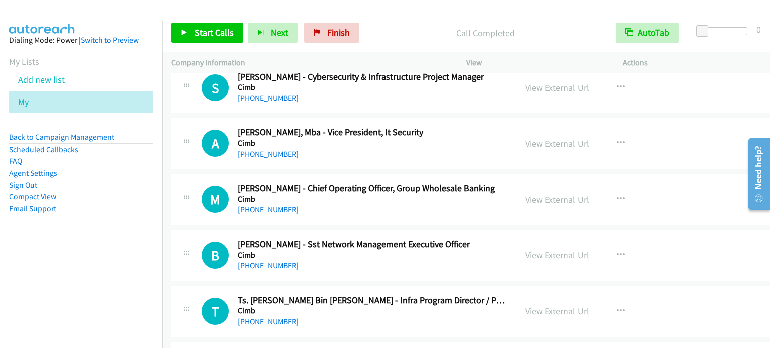
click at [74, 248] on aside "Dialing Mode: Power | Switch to Preview My Lists Add new list My Back to Campai…" at bounding box center [81, 141] width 162 height 240
click at [565, 138] on link "View External Url" at bounding box center [557, 144] width 64 height 12
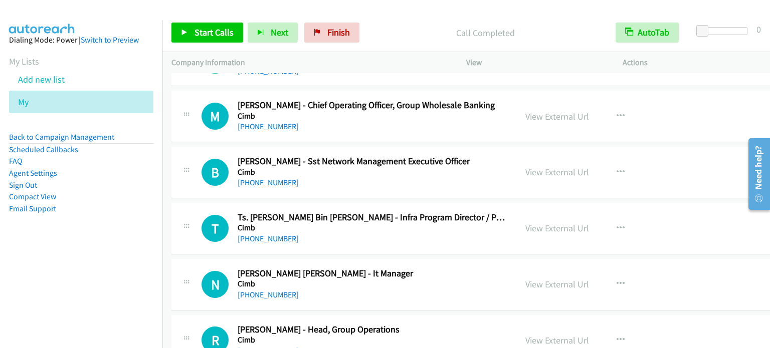
scroll to position [8775, 0]
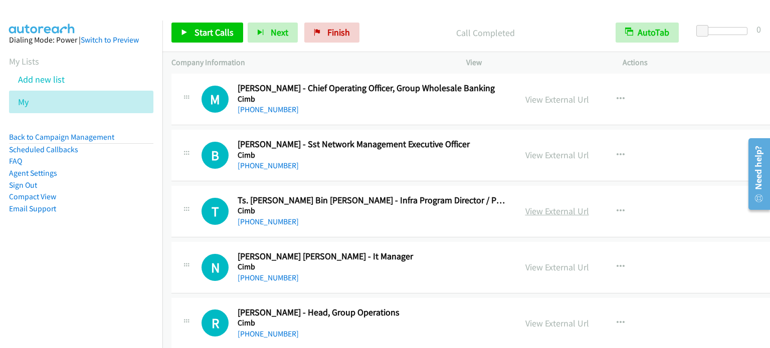
click at [553, 205] on link "View External Url" at bounding box center [557, 211] width 64 height 12
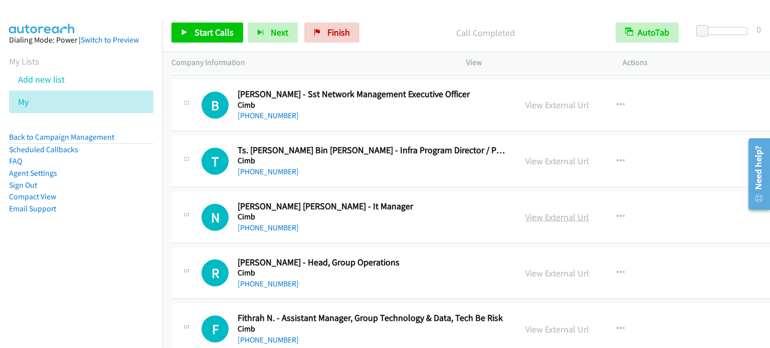
click at [566, 211] on link "View External Url" at bounding box center [557, 217] width 64 height 12
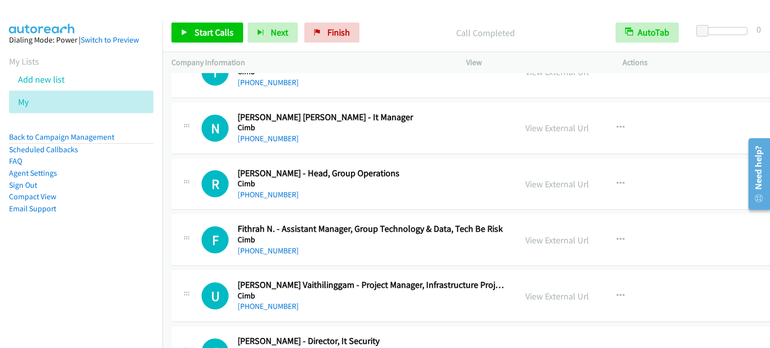
scroll to position [8925, 0]
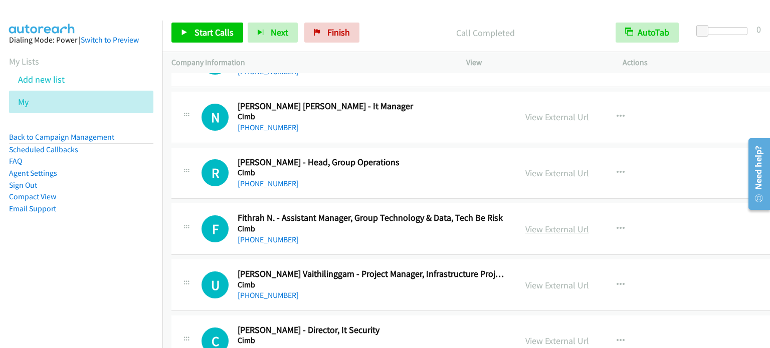
click at [568, 224] on link "View External Url" at bounding box center [557, 230] width 64 height 12
drag, startPoint x: 131, startPoint y: 242, endPoint x: 559, endPoint y: 265, distance: 428.1
click at [132, 242] on aside "Dialing Mode: Power | Switch to Preview My Lists Add new list My Back to Campai…" at bounding box center [81, 141] width 162 height 240
drag, startPoint x: 560, startPoint y: 271, endPoint x: 569, endPoint y: 269, distance: 9.4
click at [559, 280] on link "View External Url" at bounding box center [557, 286] width 64 height 12
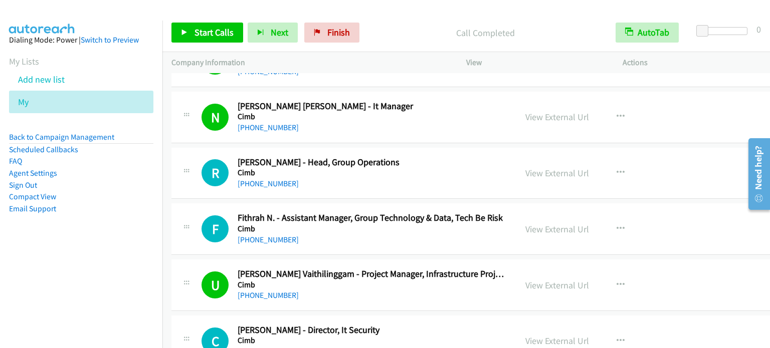
click at [124, 247] on aside "Dialing Mode: Power | Switch to Preview My Lists Add new list My Back to Campai…" at bounding box center [81, 141] width 162 height 240
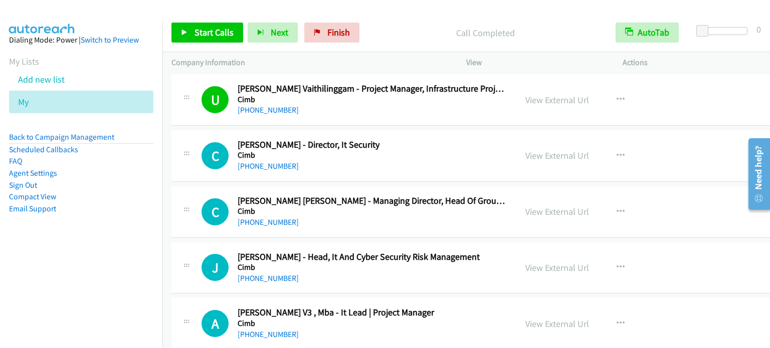
scroll to position [9126, 0]
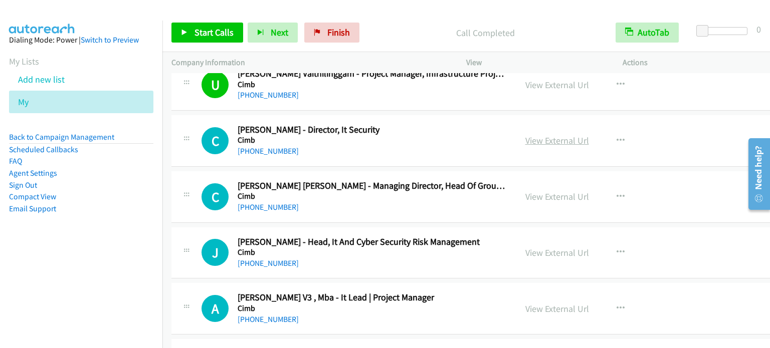
click at [559, 135] on link "View External Url" at bounding box center [557, 141] width 64 height 12
click at [562, 191] on link "View External Url" at bounding box center [557, 197] width 64 height 12
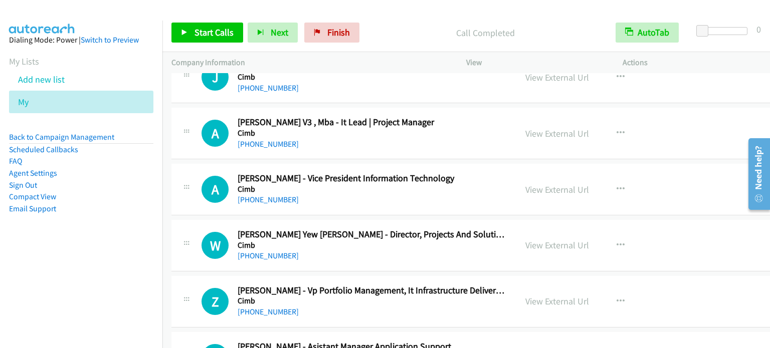
scroll to position [9326, 0]
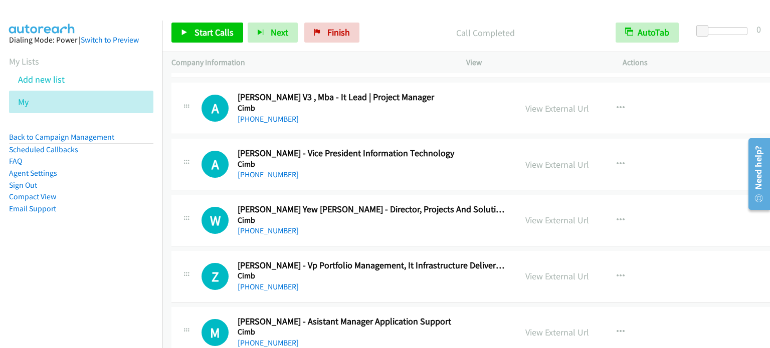
drag, startPoint x: 559, startPoint y: 147, endPoint x: 554, endPoint y: 157, distance: 11.7
click at [562, 159] on link "View External Url" at bounding box center [557, 165] width 64 height 12
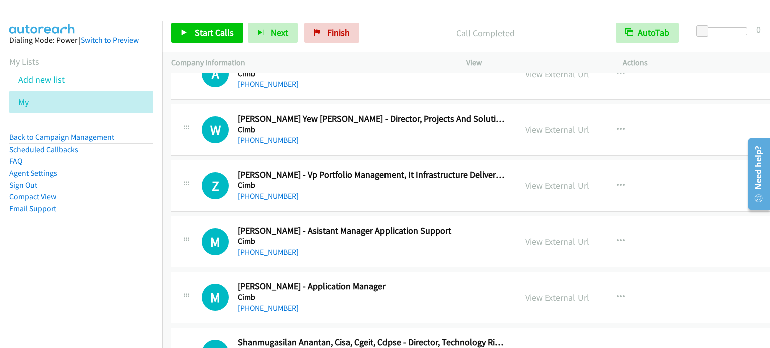
scroll to position [9427, 0]
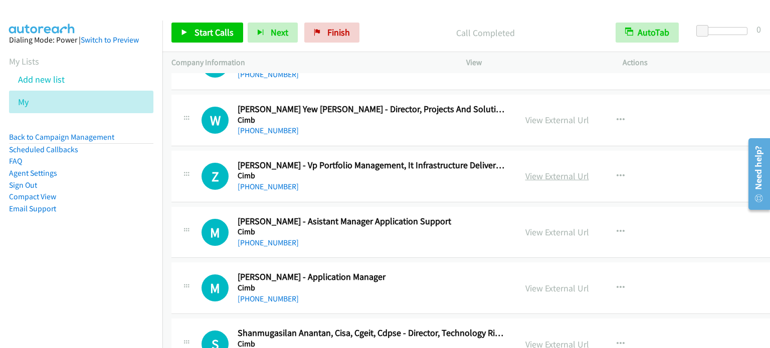
click at [559, 170] on link "View External Url" at bounding box center [557, 176] width 64 height 12
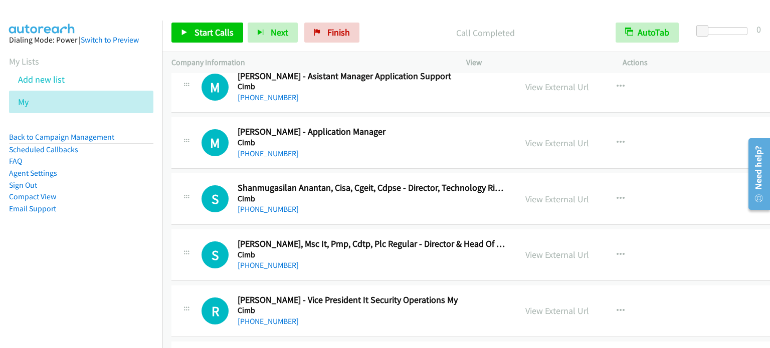
scroll to position [9577, 0]
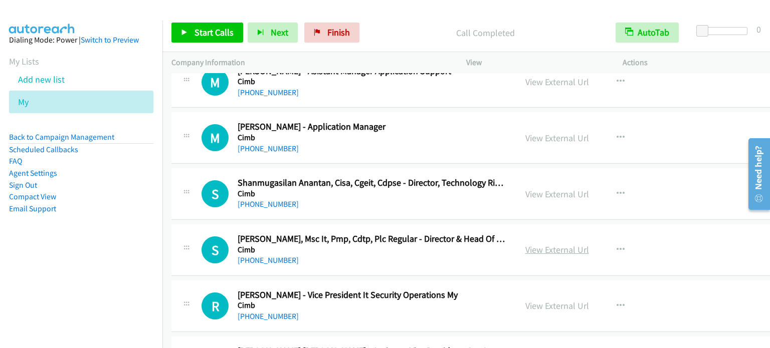
click at [554, 244] on link "View External Url" at bounding box center [557, 250] width 64 height 12
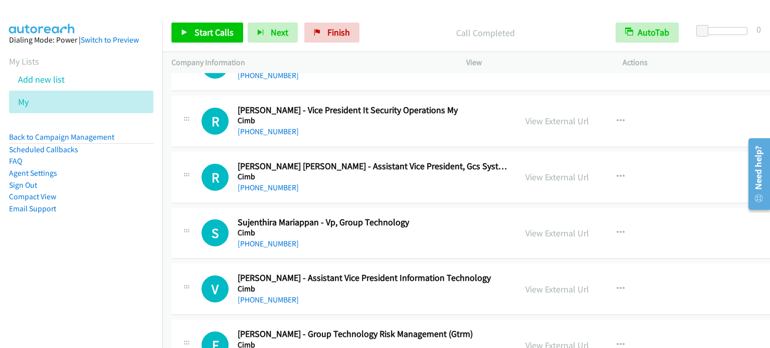
scroll to position [9777, 0]
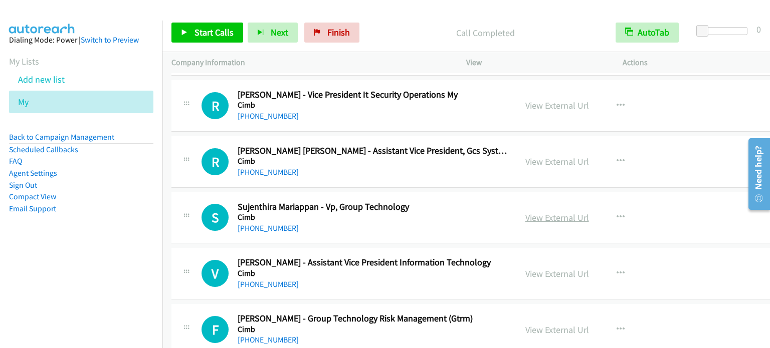
click at [564, 212] on link "View External Url" at bounding box center [557, 218] width 64 height 12
click at [567, 268] on link "View External Url" at bounding box center [557, 274] width 64 height 12
click at [108, 260] on nav "Dialing Mode: Power | Switch to Preview My Lists Add new list My Back to Campai…" at bounding box center [81, 195] width 163 height 348
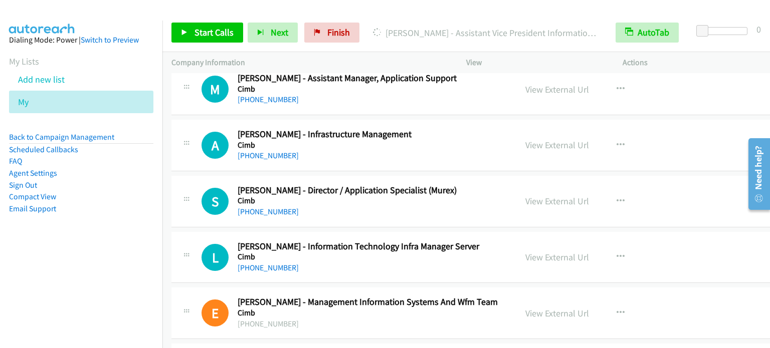
scroll to position [10329, 0]
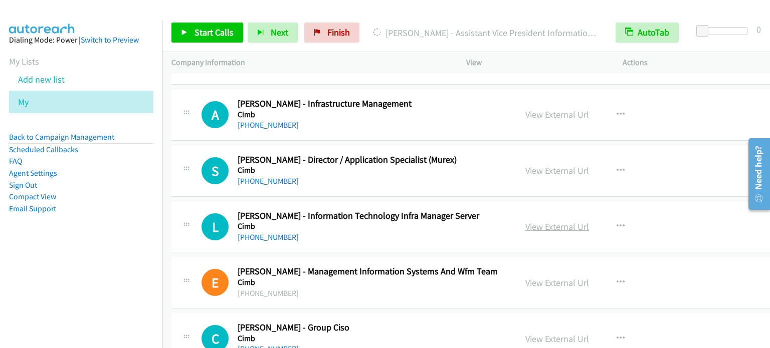
click at [553, 221] on link "View External Url" at bounding box center [557, 227] width 64 height 12
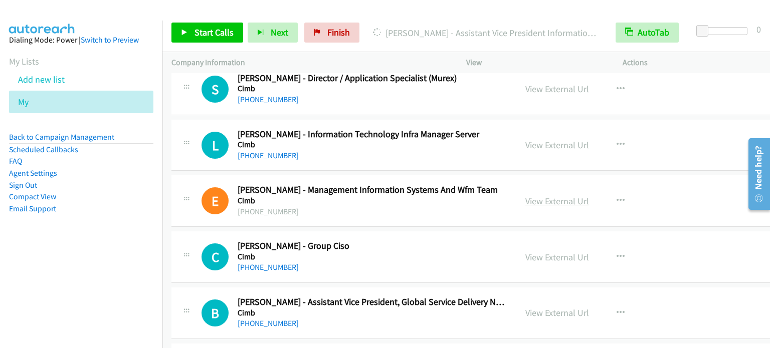
scroll to position [10429, 0]
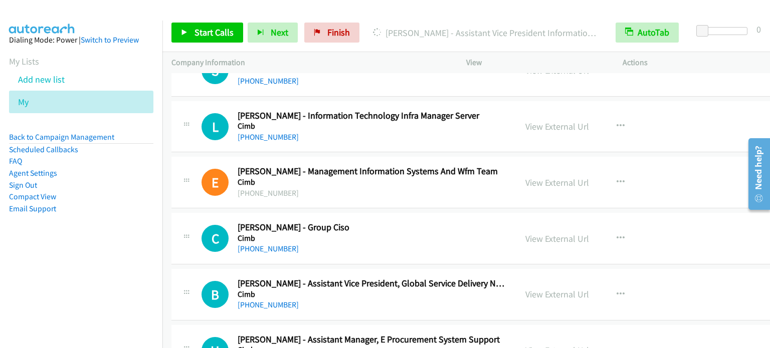
click at [120, 221] on aside "Dialing Mode: Power | Switch to Preview My Lists Add new list My Back to Campai…" at bounding box center [81, 141] width 162 height 240
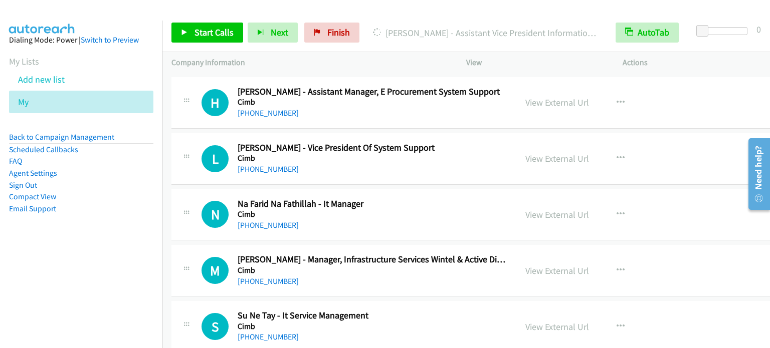
scroll to position [10679, 0]
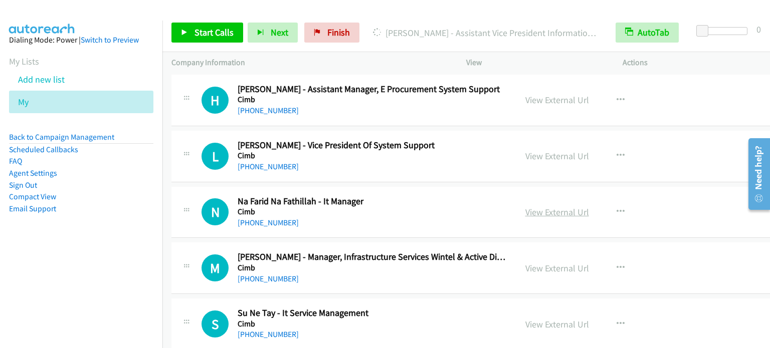
click at [575, 206] on link "View External Url" at bounding box center [557, 212] width 64 height 12
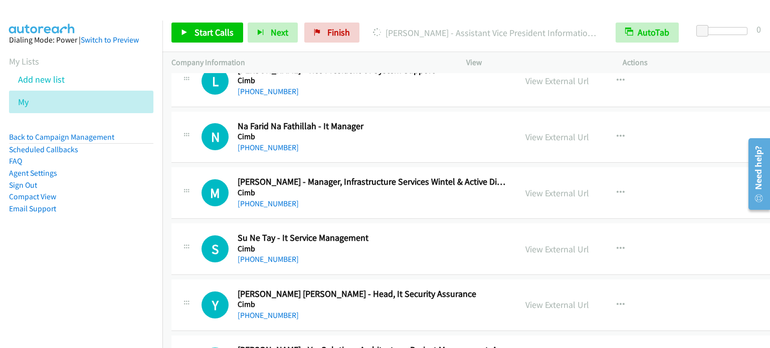
scroll to position [10780, 0]
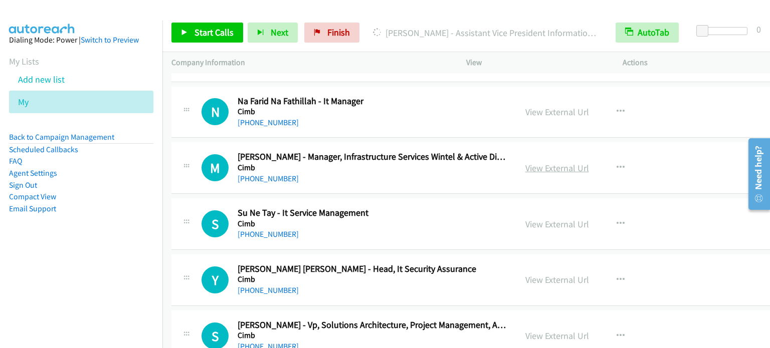
click at [571, 162] on link "View External Url" at bounding box center [557, 168] width 64 height 12
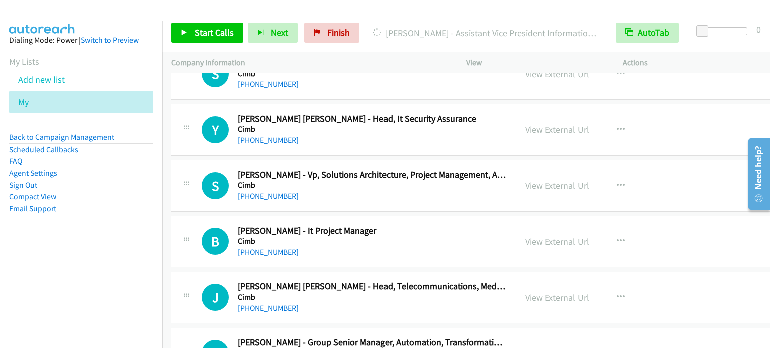
scroll to position [11080, 0]
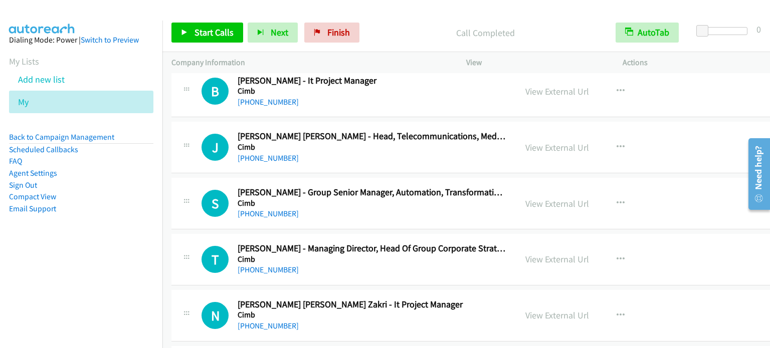
drag, startPoint x: 115, startPoint y: 248, endPoint x: 176, endPoint y: 240, distance: 62.2
click at [115, 247] on aside "Dialing Mode: Power | Switch to Preview My Lists Add new list My Back to Campai…" at bounding box center [81, 141] width 162 height 240
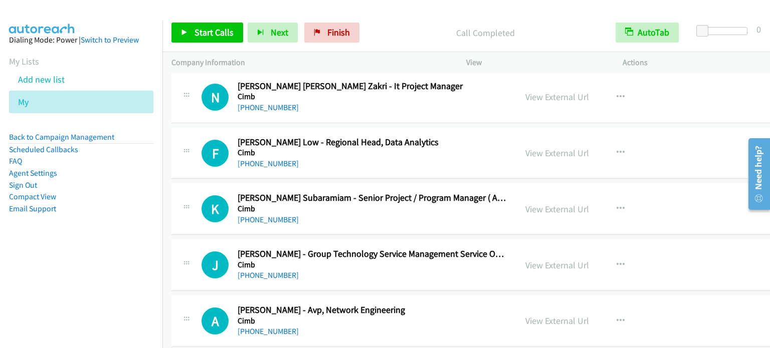
scroll to position [11281, 0]
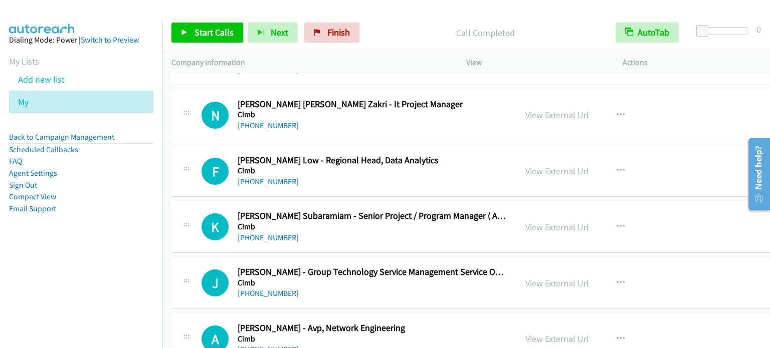
click at [567, 165] on link "View External Url" at bounding box center [557, 171] width 64 height 12
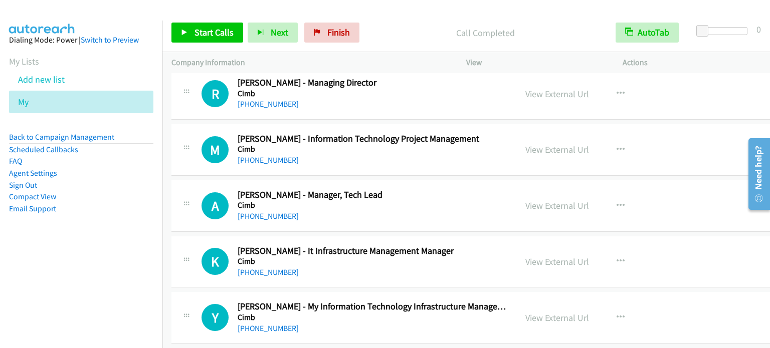
scroll to position [11832, 0]
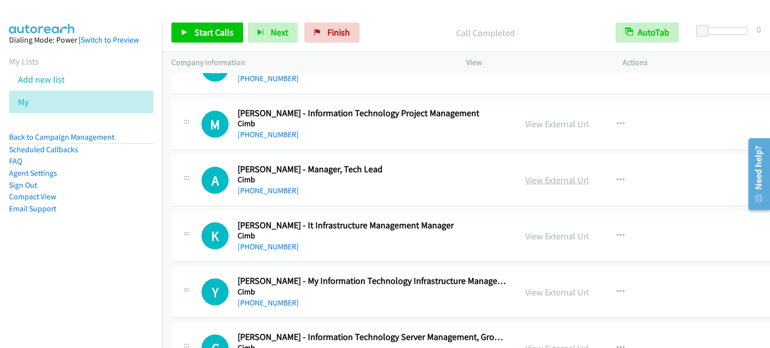
click at [574, 174] on link "View External Url" at bounding box center [557, 180] width 64 height 12
click at [568, 231] on link "View External Url" at bounding box center [557, 237] width 64 height 12
click at [557, 287] on link "View External Url" at bounding box center [557, 293] width 64 height 12
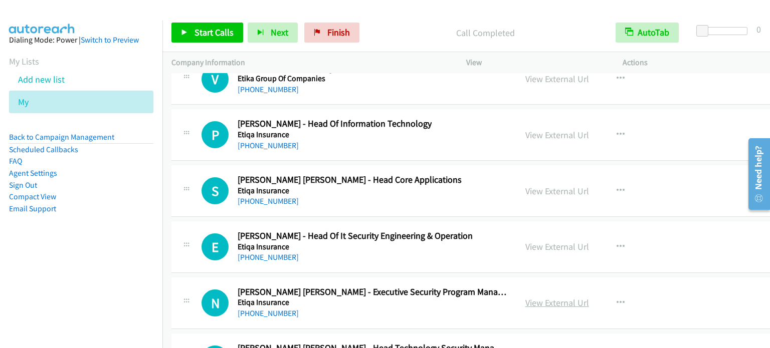
scroll to position [14037, 0]
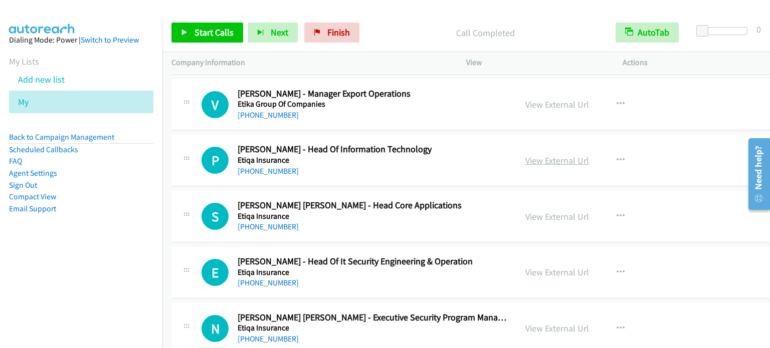
click at [541, 155] on link "View External Url" at bounding box center [557, 161] width 64 height 12
click at [332, 27] on span "Finish" at bounding box center [338, 33] width 23 height 12
